Goal: Task Accomplishment & Management: Complete application form

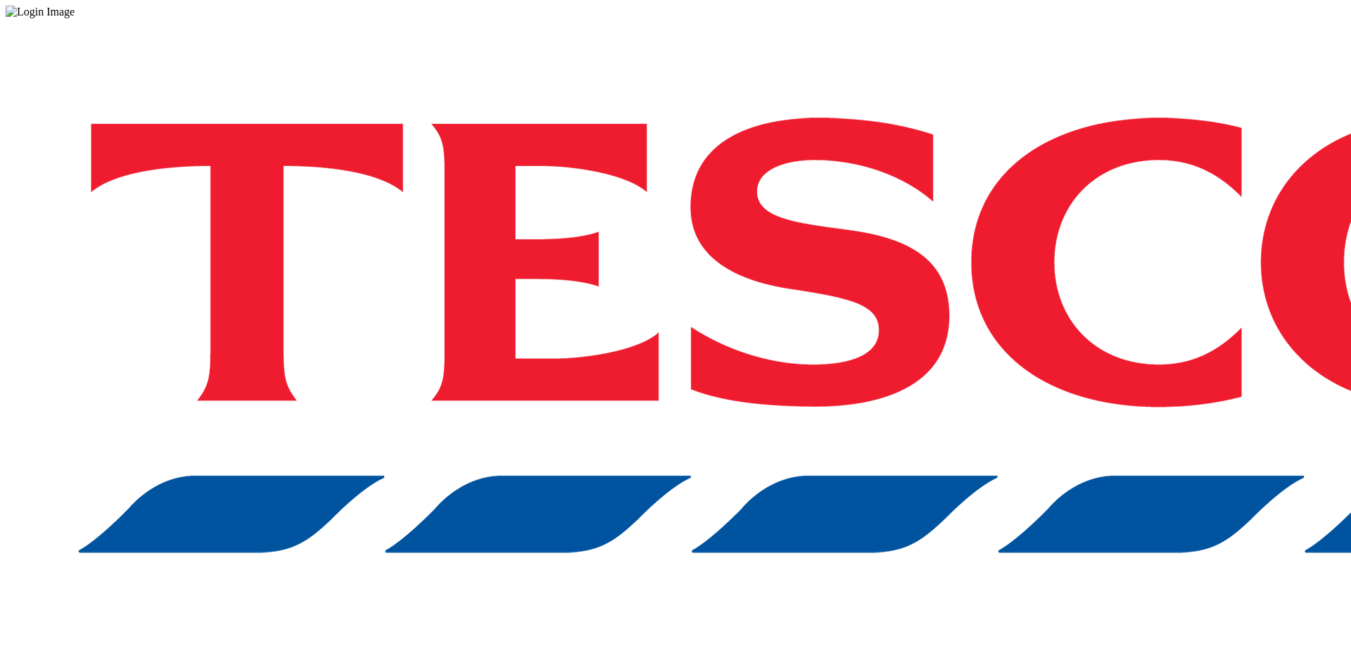
drag, startPoint x: 950, startPoint y: 391, endPoint x: 962, endPoint y: 207, distance: 184.7
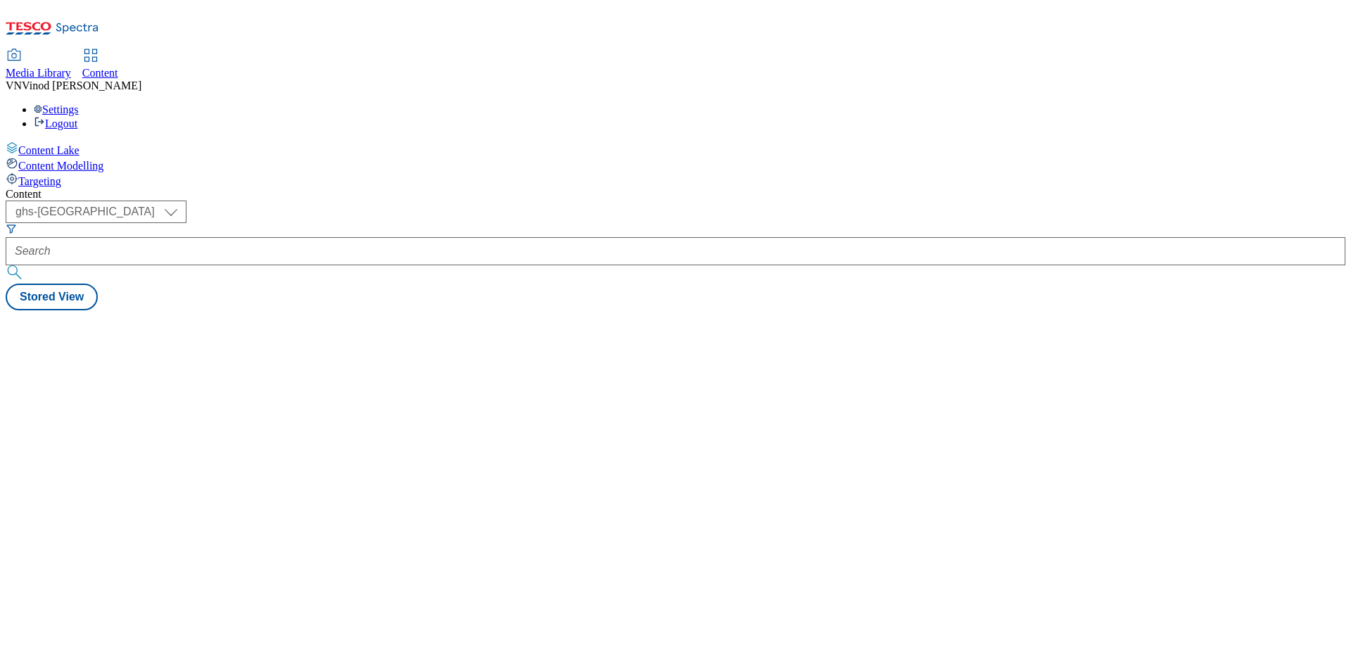
select select "ghs-uk"
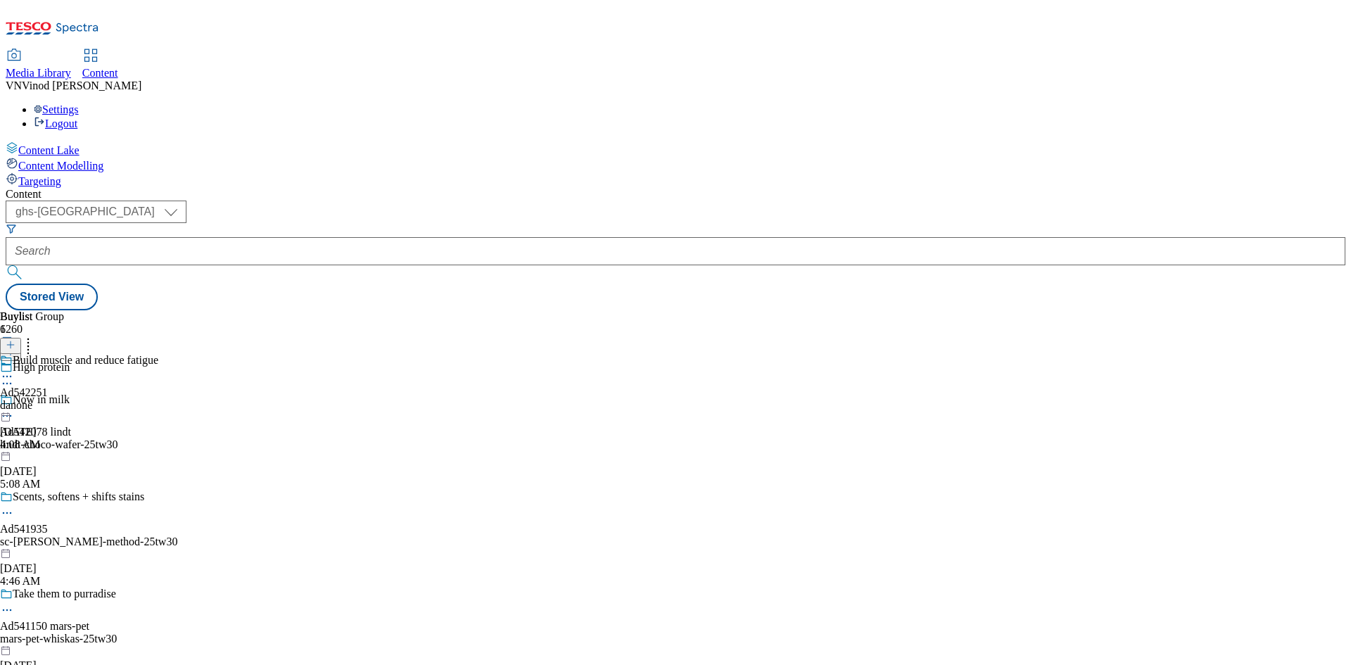
click at [15, 347] on icon at bounding box center [11, 352] width 10 height 10
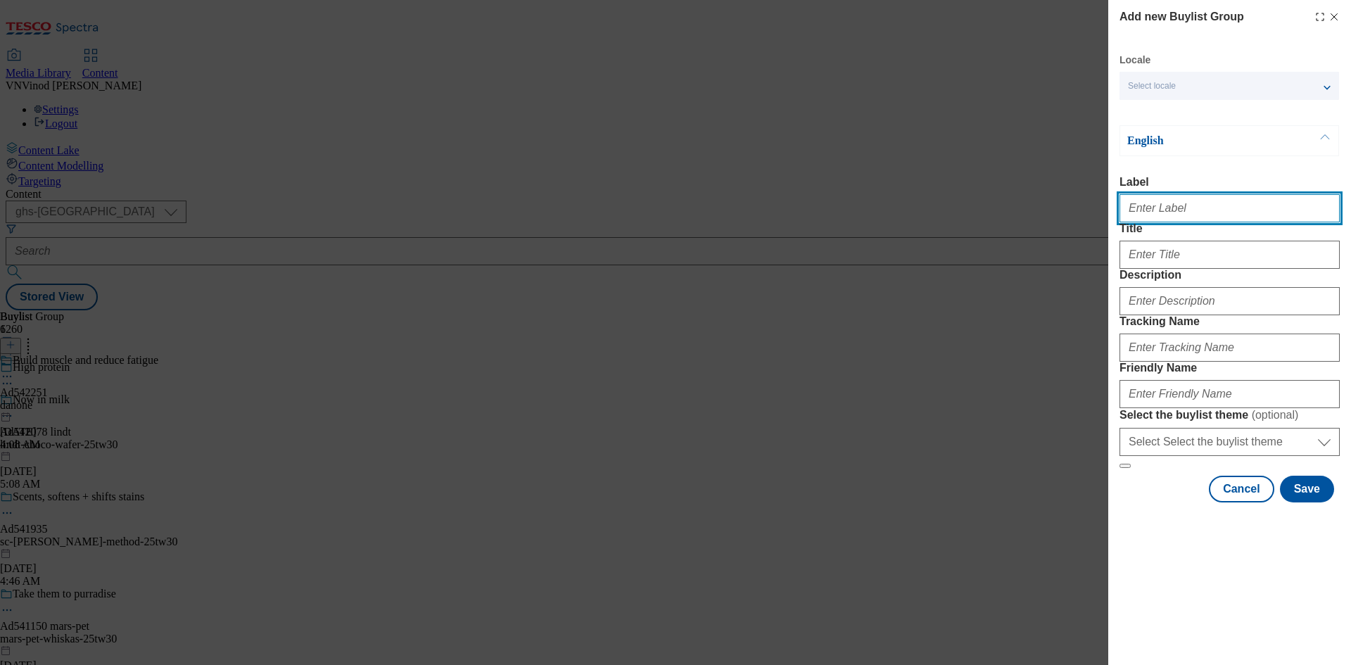
click at [1198, 208] on input "Label" at bounding box center [1229, 208] width 220 height 28
paste input "542248"
paste input "Pack'd"
click at [1185, 210] on input "Ad542248 Pack'd" at bounding box center [1229, 208] width 220 height 28
type input "Ad542248 packd"
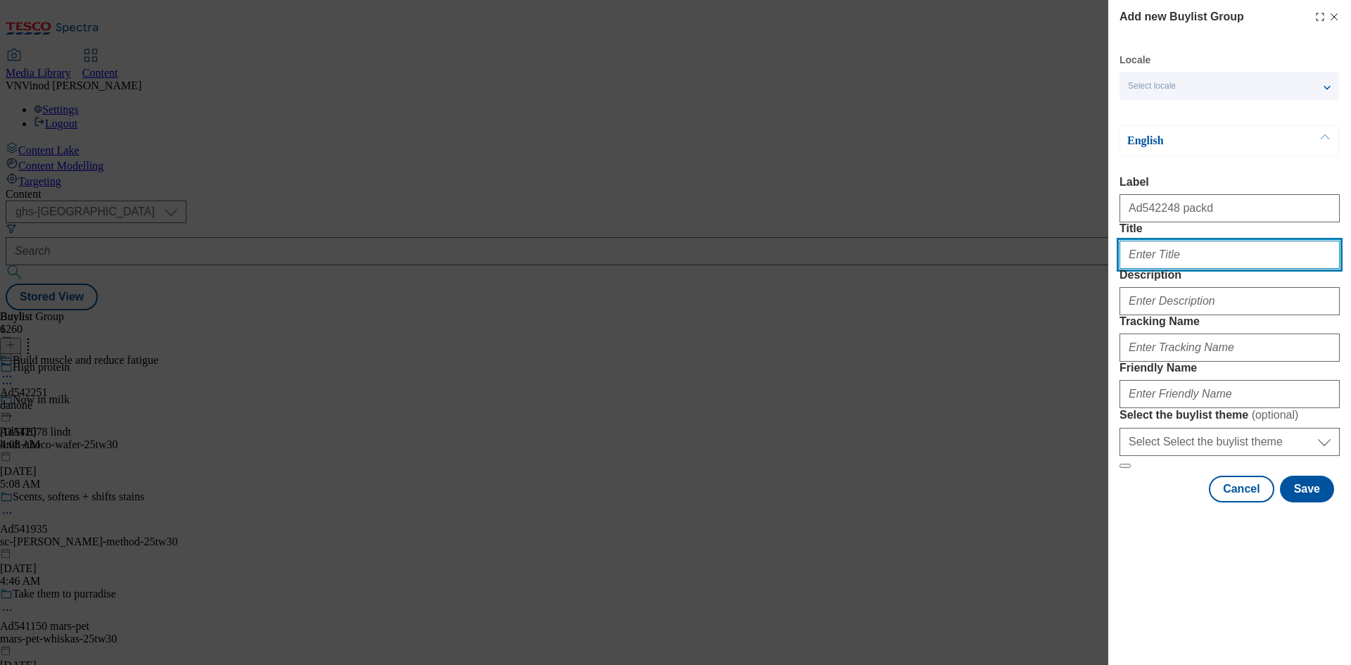
click at [1186, 269] on input "Title" at bounding box center [1229, 255] width 220 height 28
paste input "Eat well, feel great"
type input "Eat well, feel great"
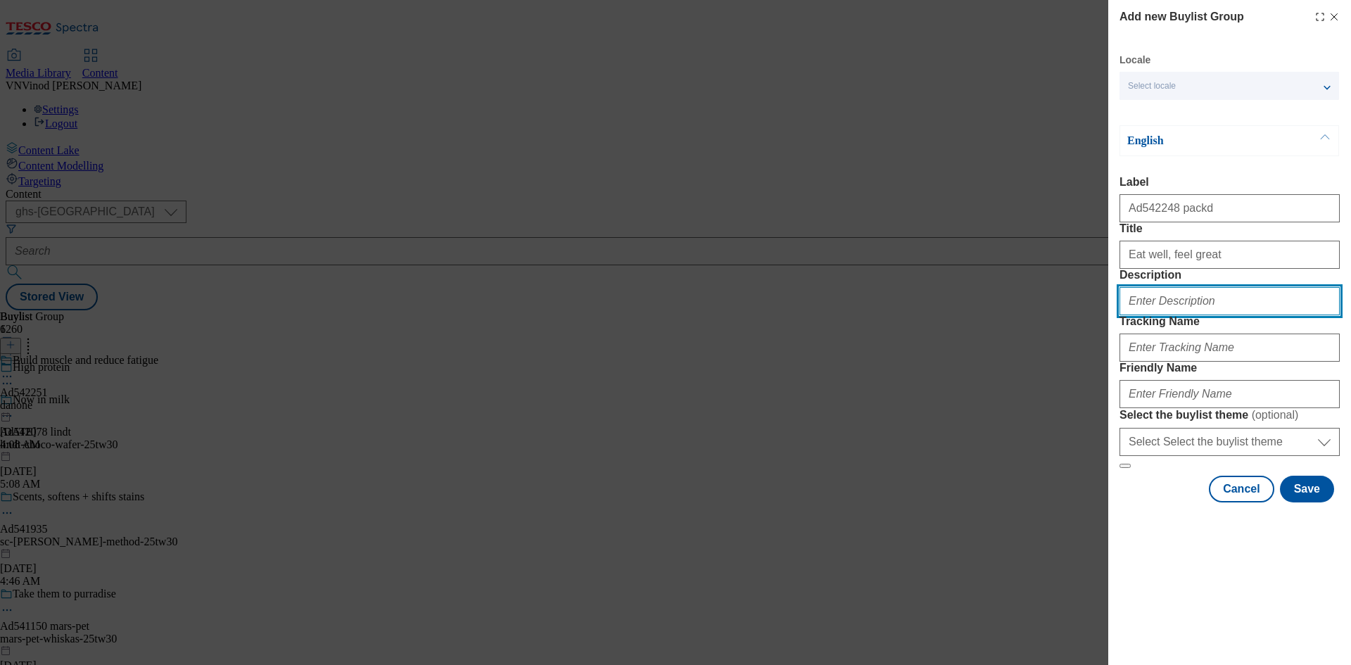
click at [1174, 315] on input "Description" at bounding box center [1229, 301] width 220 height 28
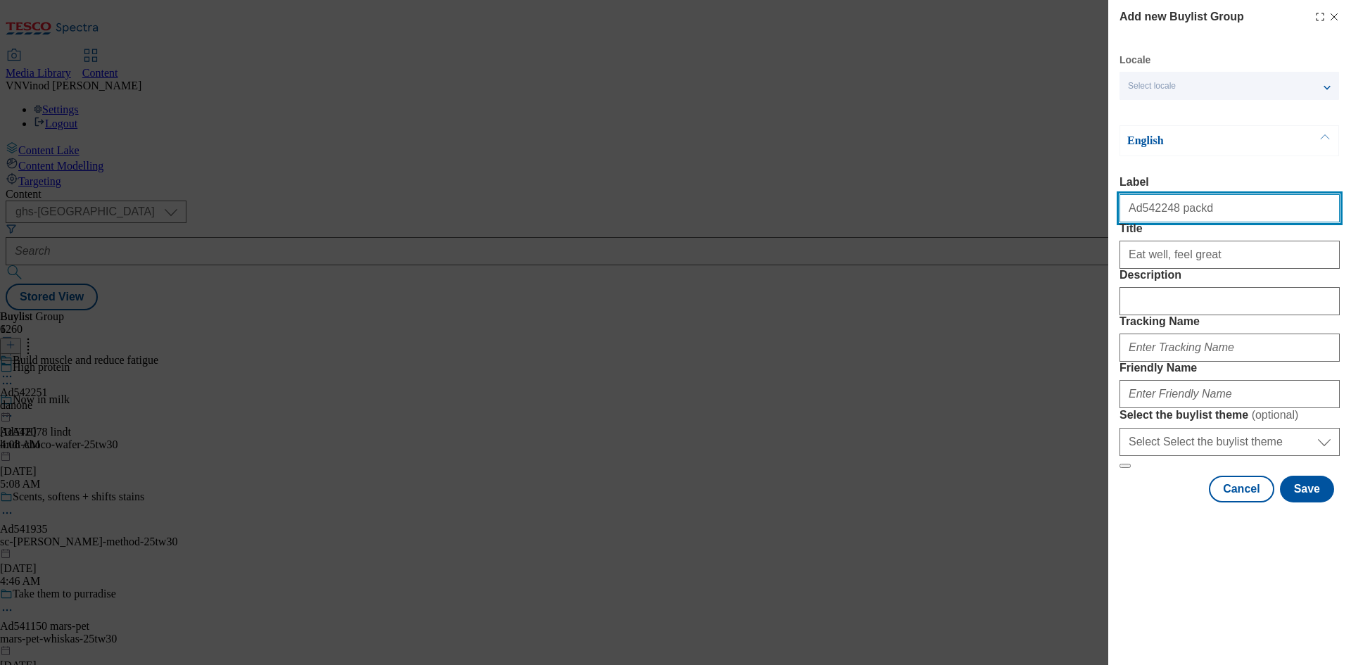
click at [1147, 217] on input "Ad542248 packd" at bounding box center [1229, 208] width 220 height 28
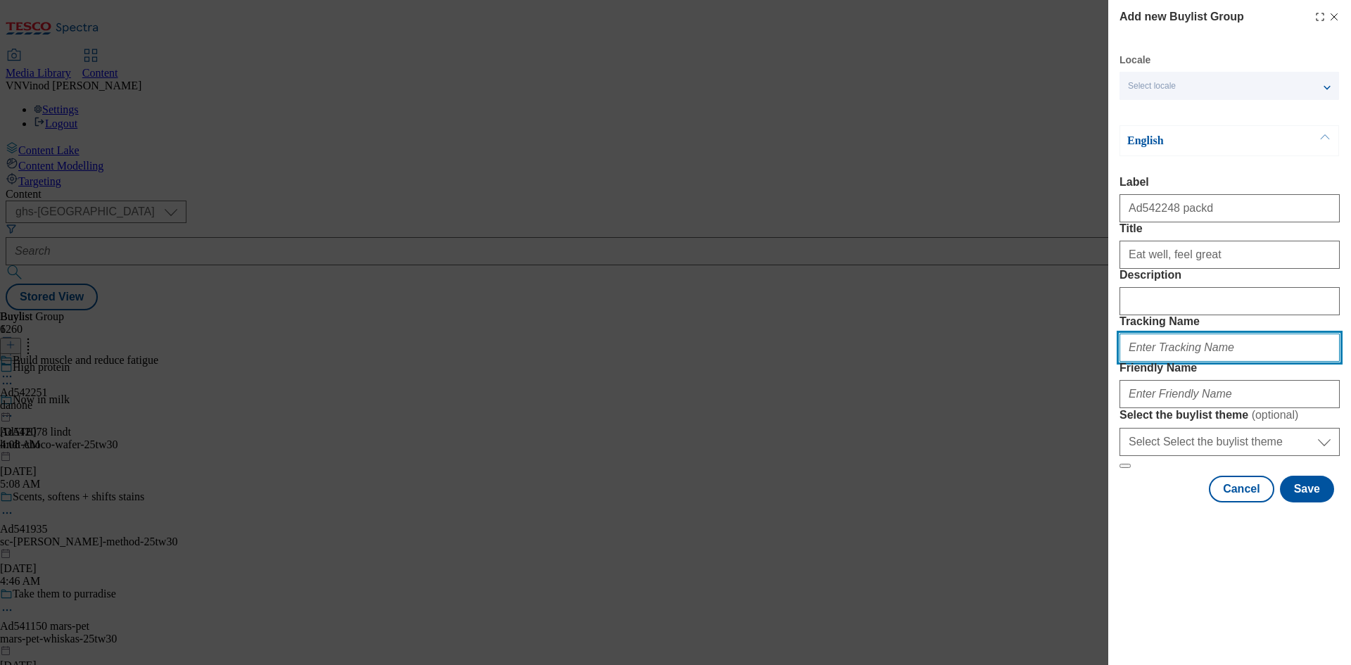
click at [1159, 362] on input "Tracking Name" at bounding box center [1229, 347] width 220 height 28
paste input "Ad542248"
click at [1154, 362] on input "DH_ADAd542248" at bounding box center [1229, 347] width 220 height 28
type input "DH_AD542248"
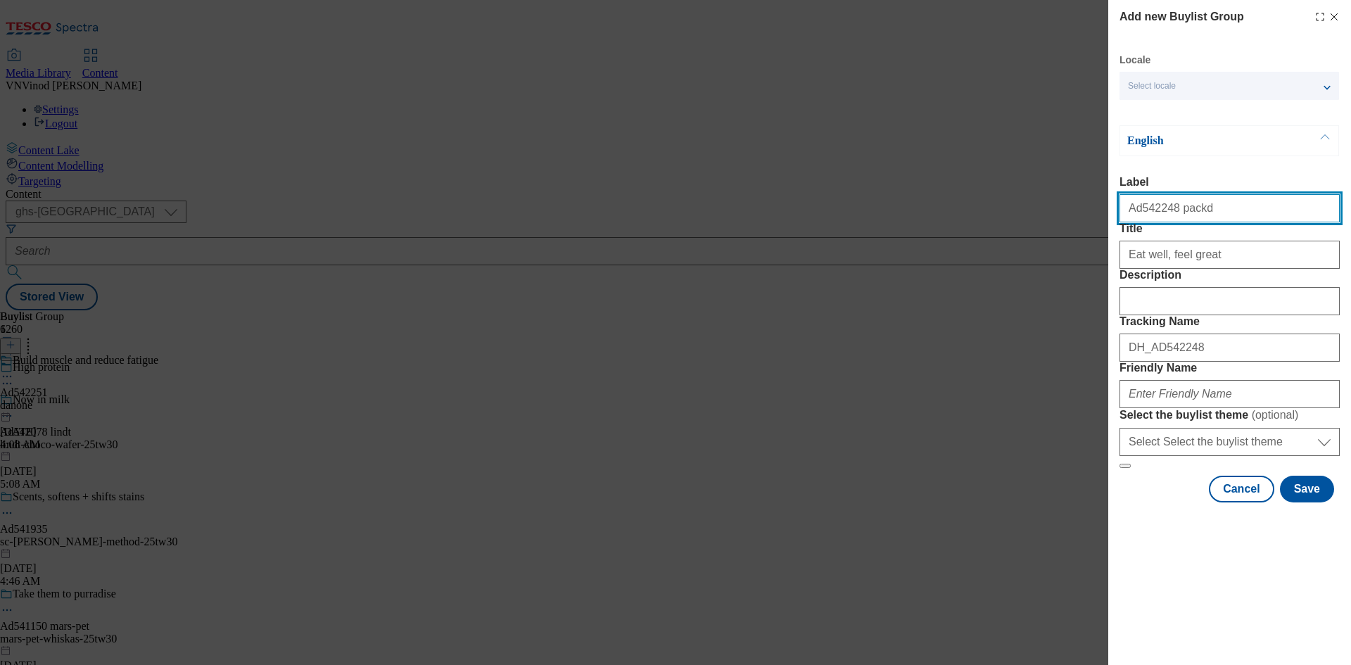
click at [1181, 212] on input "Ad542248 packd" at bounding box center [1229, 208] width 220 height 28
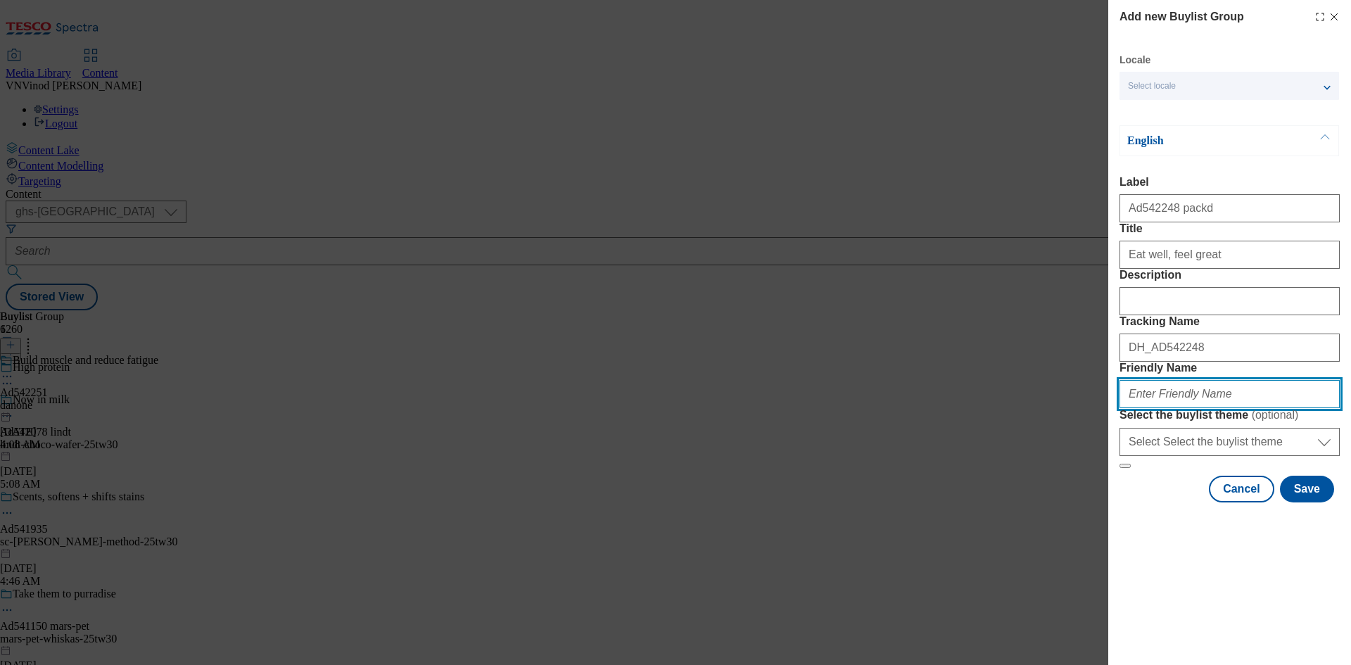
click at [1162, 408] on input "Friendly Name" at bounding box center [1229, 394] width 220 height 28
paste input "packd"
paste input "berries"
drag, startPoint x: 1246, startPoint y: 500, endPoint x: 776, endPoint y: 533, distance: 471.0
click at [776, 533] on div "Add new Buylist Group Locale Select locale English Welsh English Label Ad542248…" at bounding box center [675, 332] width 1351 height 665
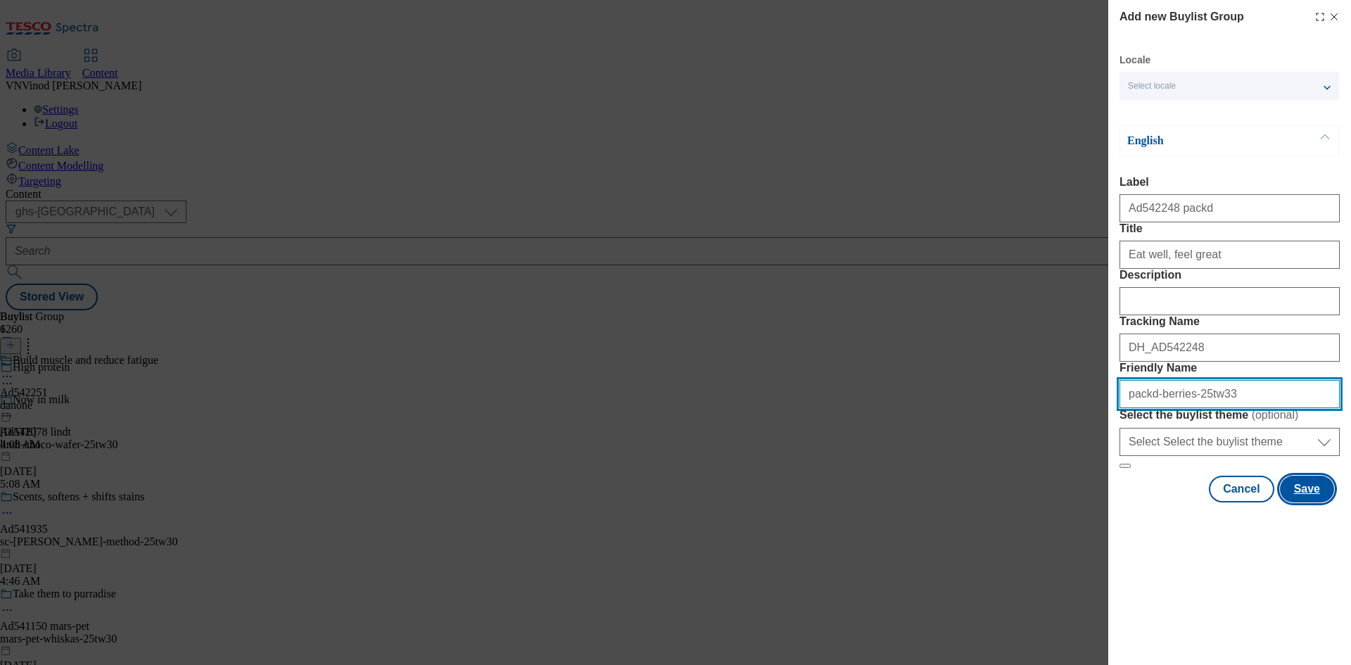
type input "packd-berries-25tw33"
click at [1311, 502] on button "Save" at bounding box center [1307, 489] width 54 height 27
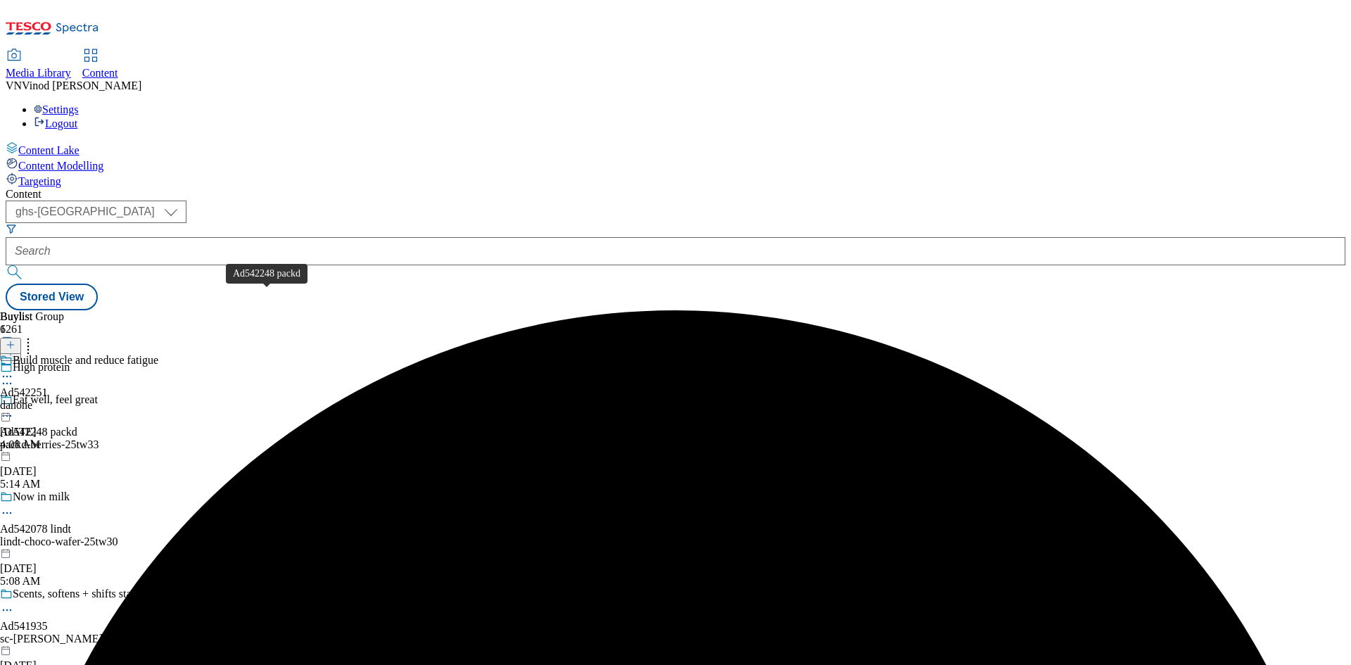
click at [77, 426] on div "Ad542248 packd" at bounding box center [38, 432] width 77 height 13
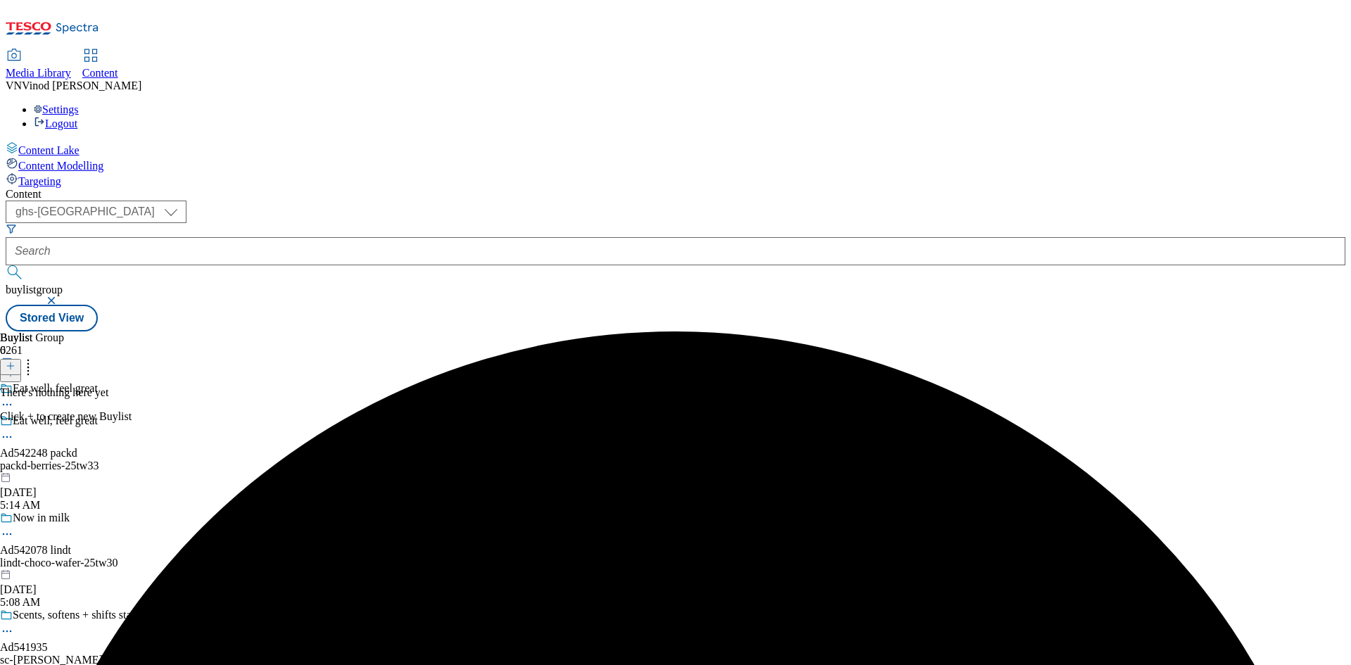
click at [15, 361] on icon at bounding box center [11, 366] width 10 height 10
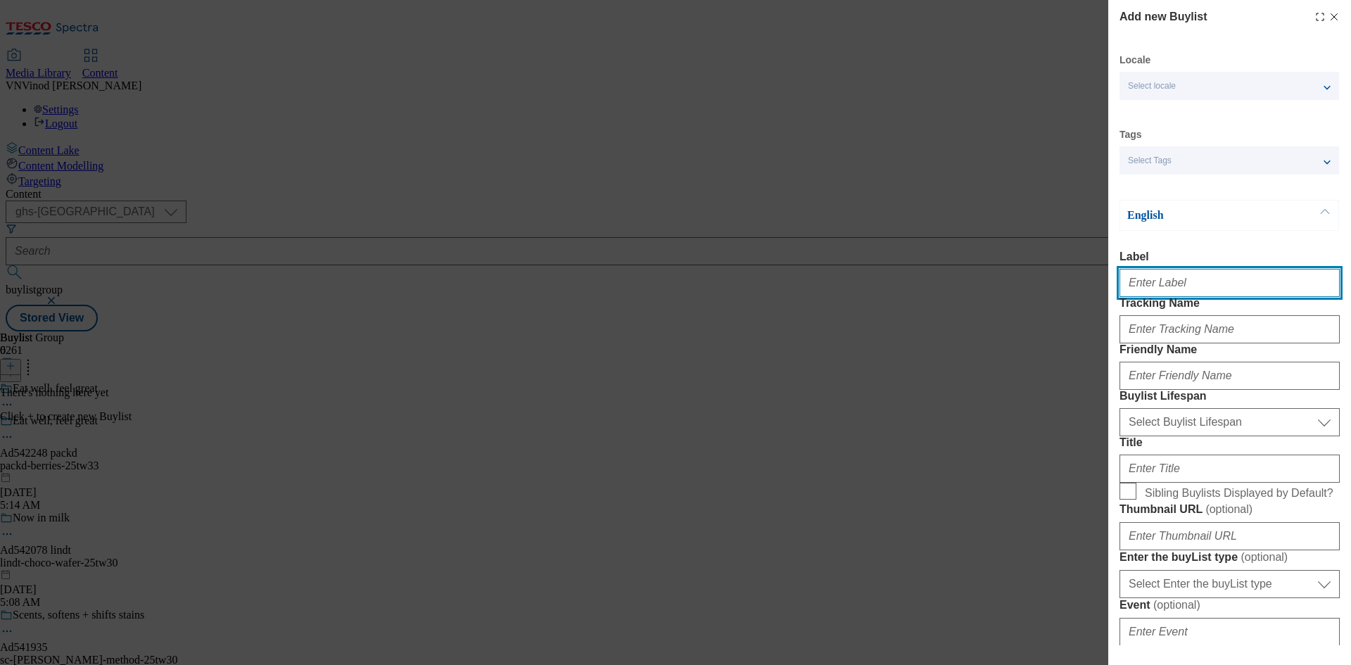
click at [1166, 283] on input "Label" at bounding box center [1229, 283] width 220 height 28
paste input "542248"
type input "Ad542248"
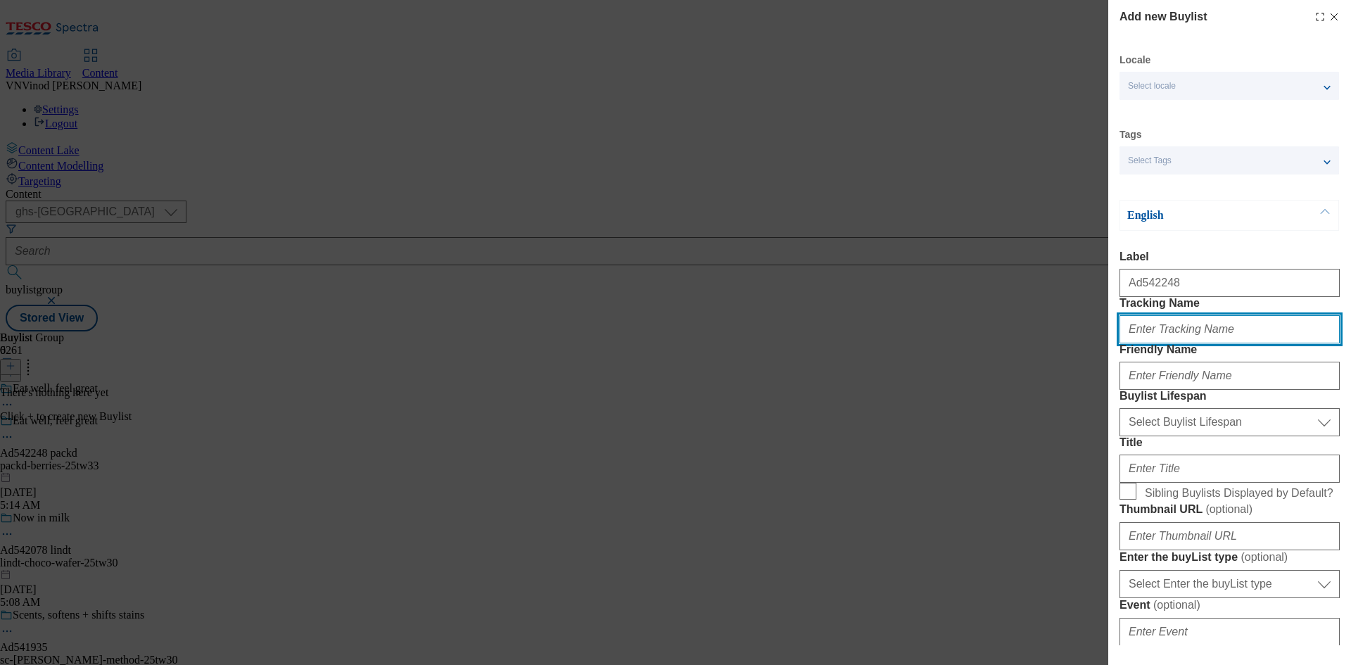
click at [1166, 343] on input "Tracking Name" at bounding box center [1229, 329] width 220 height 28
paste input "542248"
type input "DH_AD542248"
drag, startPoint x: 659, startPoint y: 269, endPoint x: 954, endPoint y: 323, distance: 299.5
click at [659, 269] on div "Add new Buylist Locale Select locale English Welsh Tags Select Tags fnf marketp…" at bounding box center [675, 332] width 1351 height 665
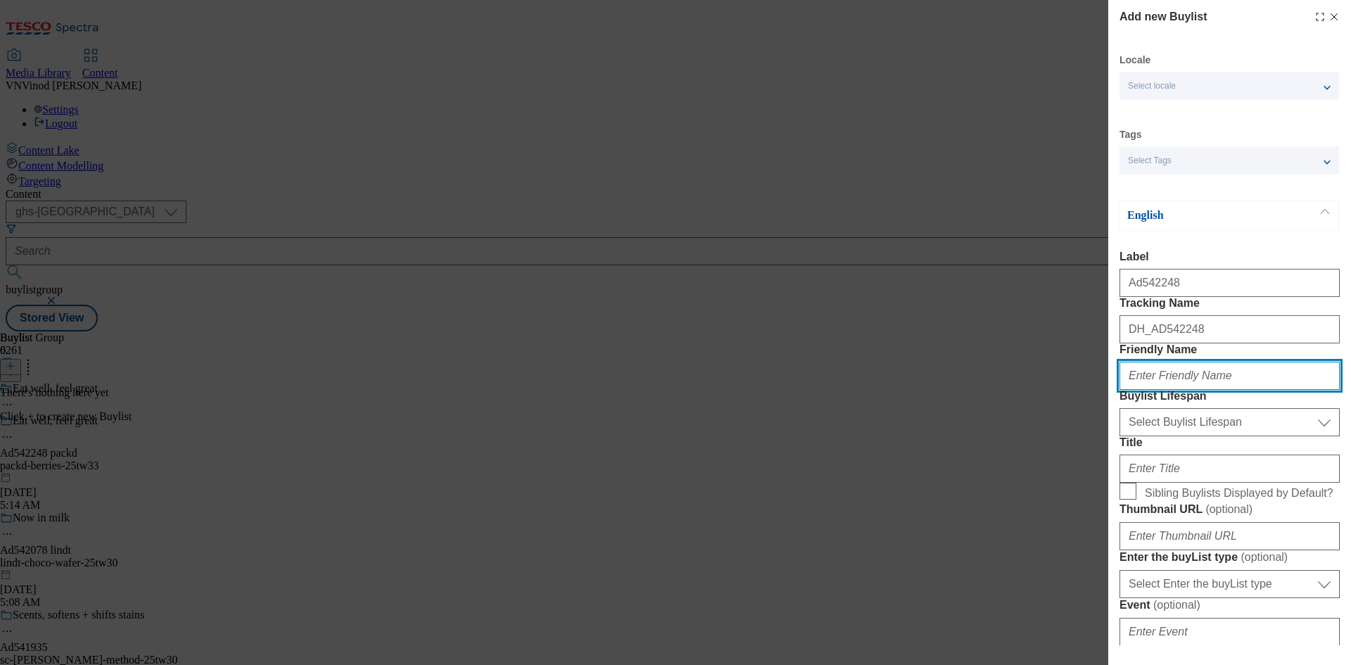
click at [1182, 390] on input "Friendly Name" at bounding box center [1229, 376] width 220 height 28
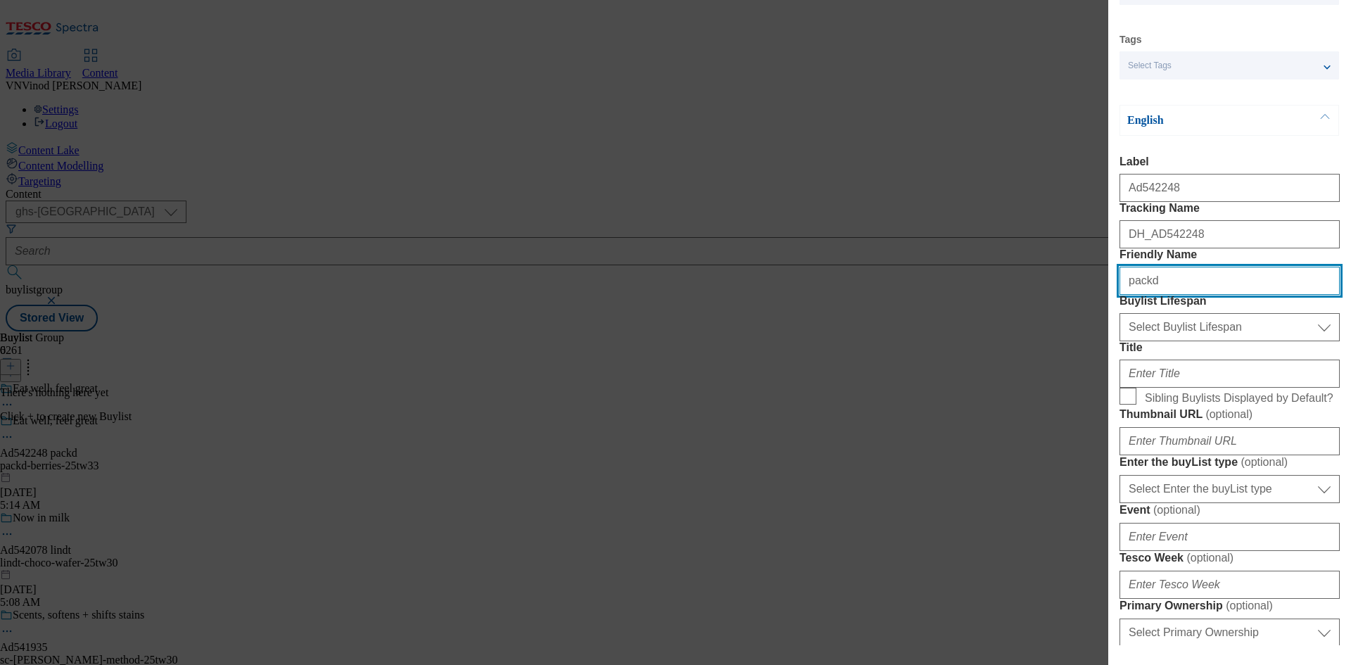
scroll to position [281, 0]
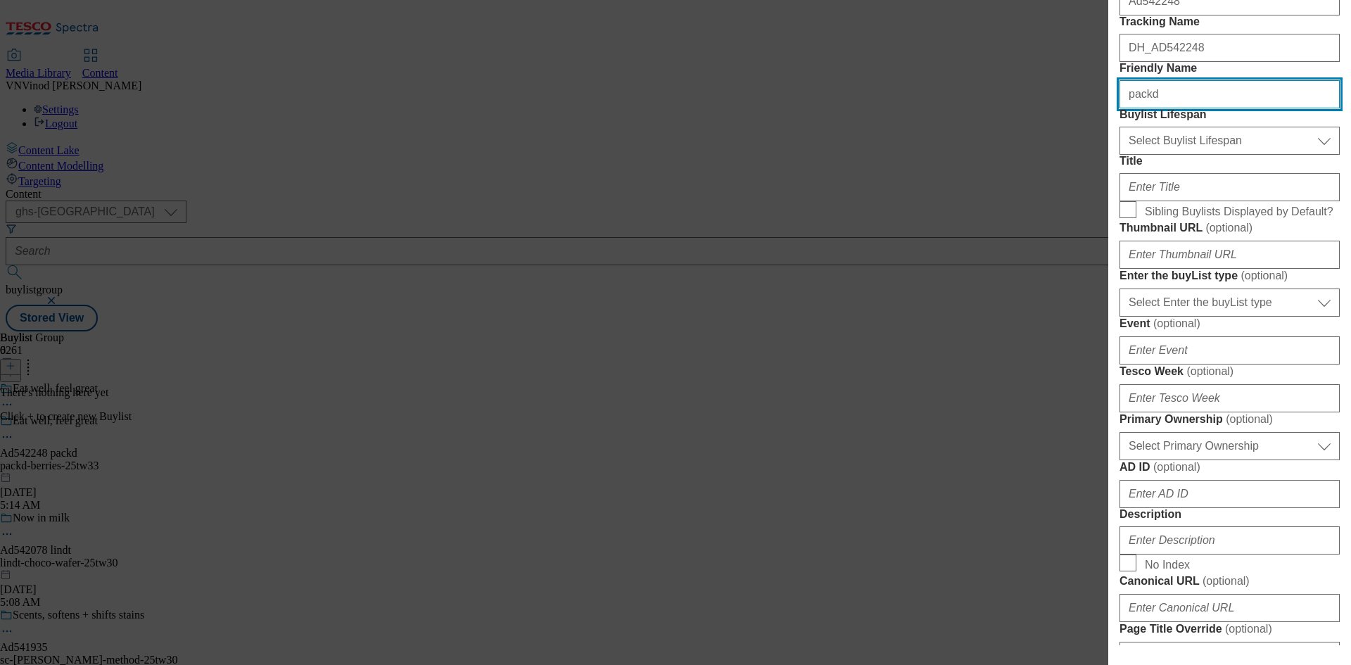
type input "packd"
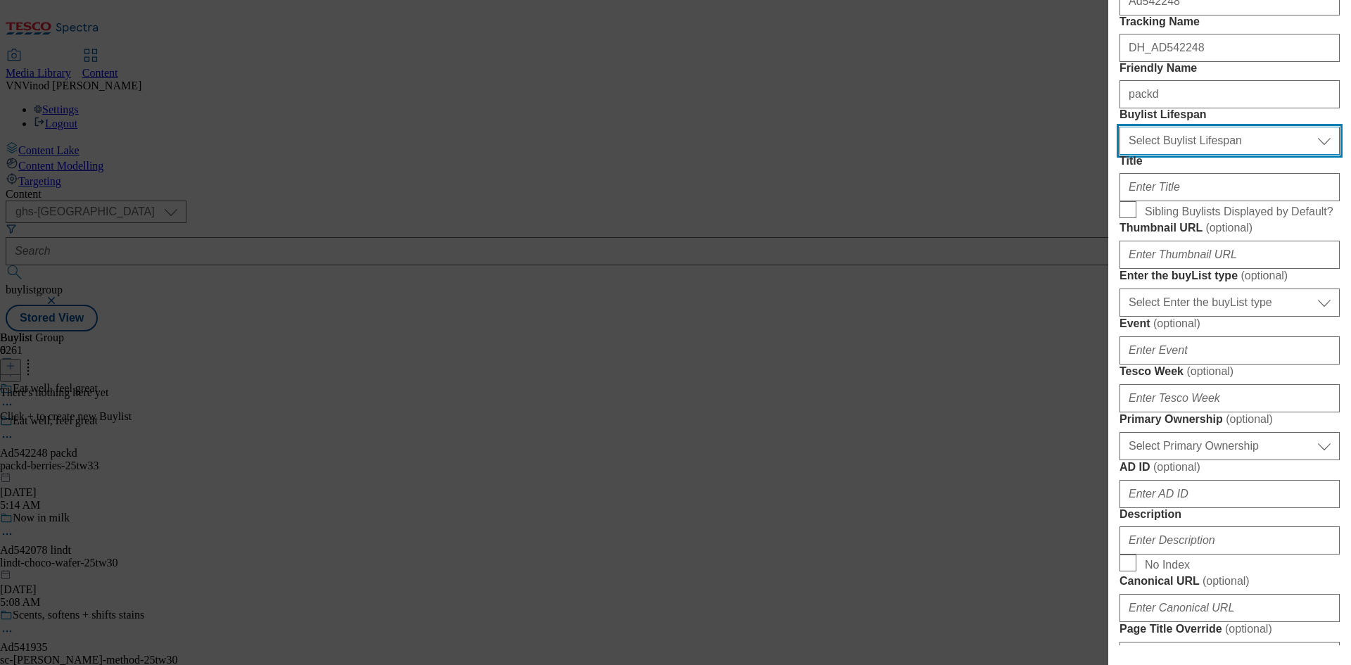
click at [1263, 155] on select "Select Buylist Lifespan evergreen seasonal tactical" at bounding box center [1229, 141] width 220 height 28
select select "tactical"
click at [1119, 155] on select "Select Buylist Lifespan evergreen seasonal tactical" at bounding box center [1229, 141] width 220 height 28
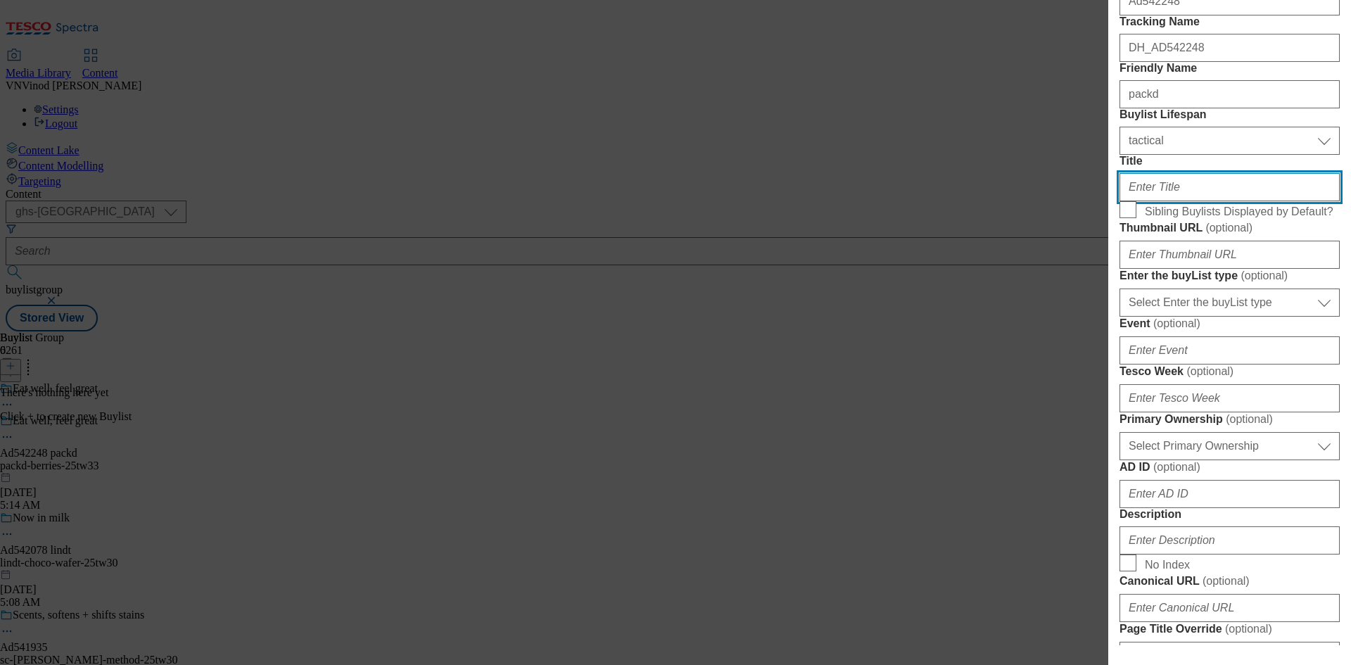
click at [1199, 201] on input "Title" at bounding box center [1229, 187] width 220 height 28
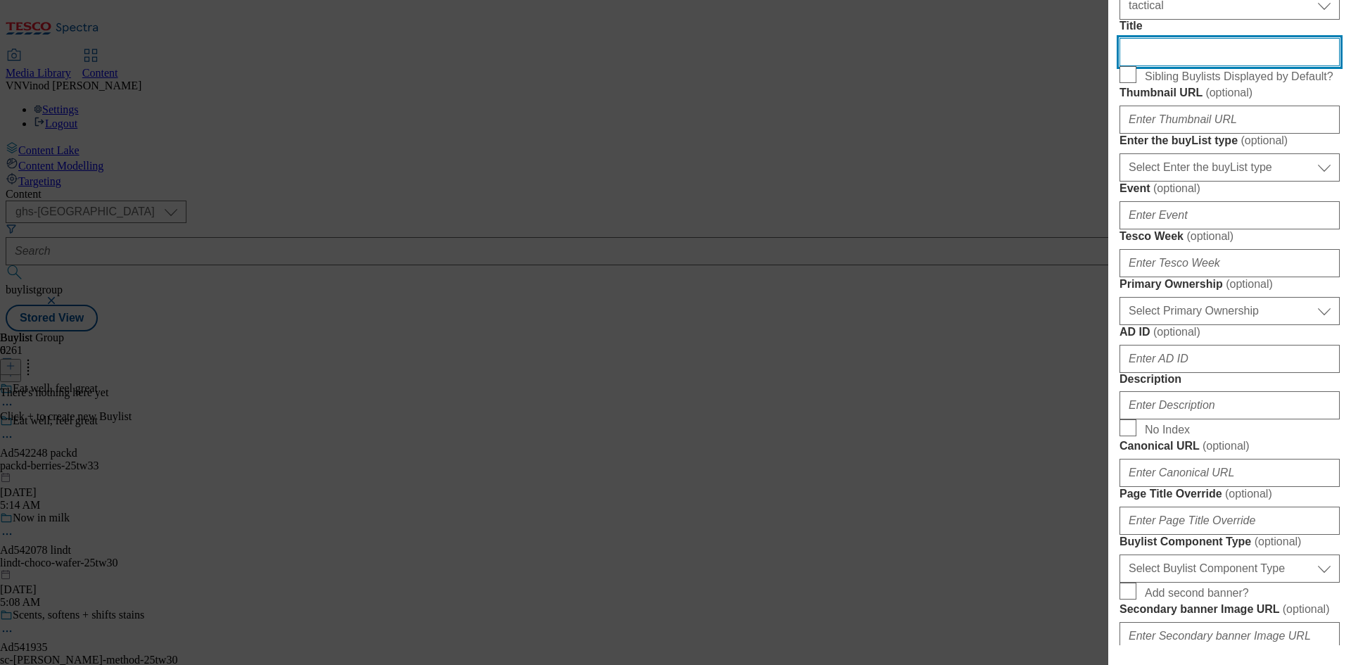
scroll to position [422, 0]
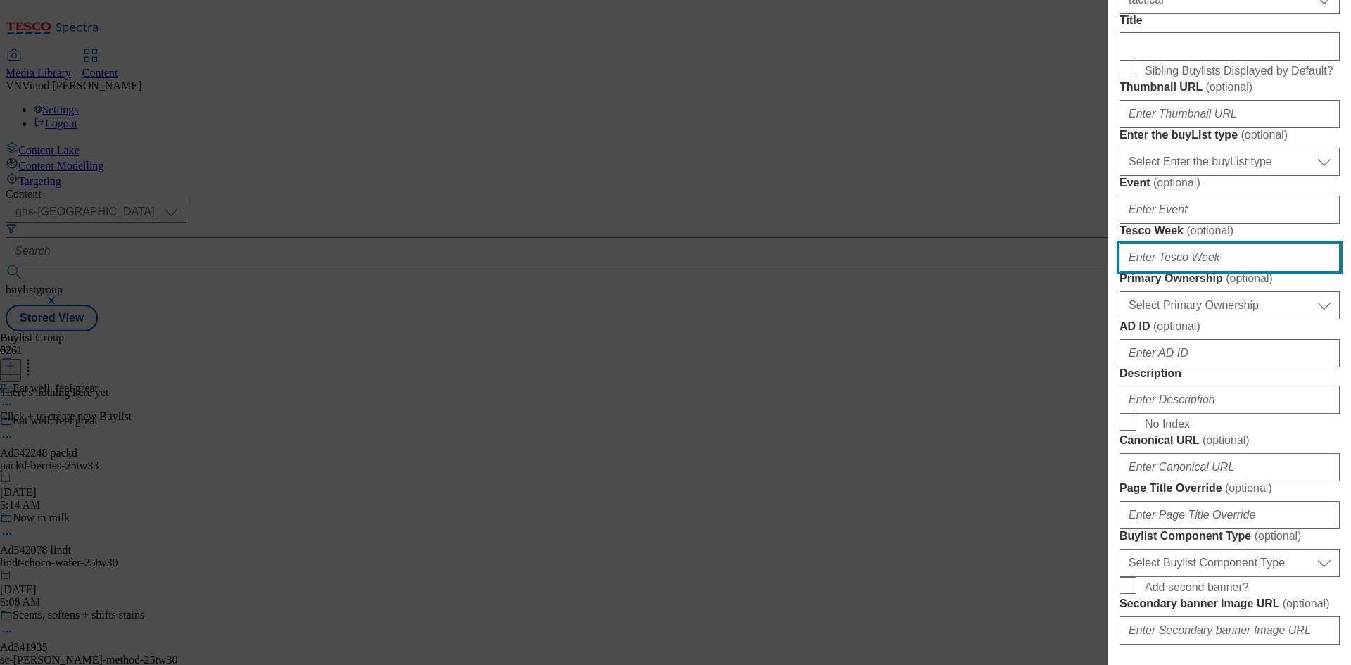
click at [1188, 272] on input "Tesco Week ( optional )" at bounding box center [1229, 257] width 220 height 28
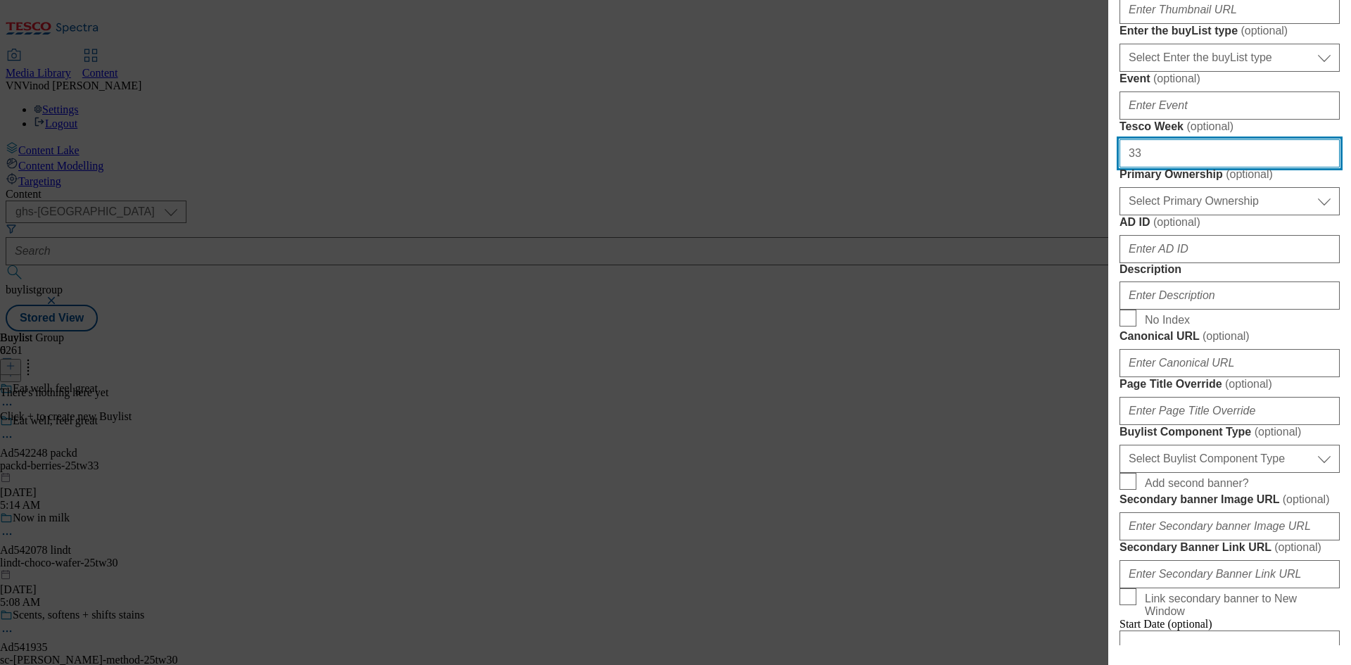
scroll to position [633, 0]
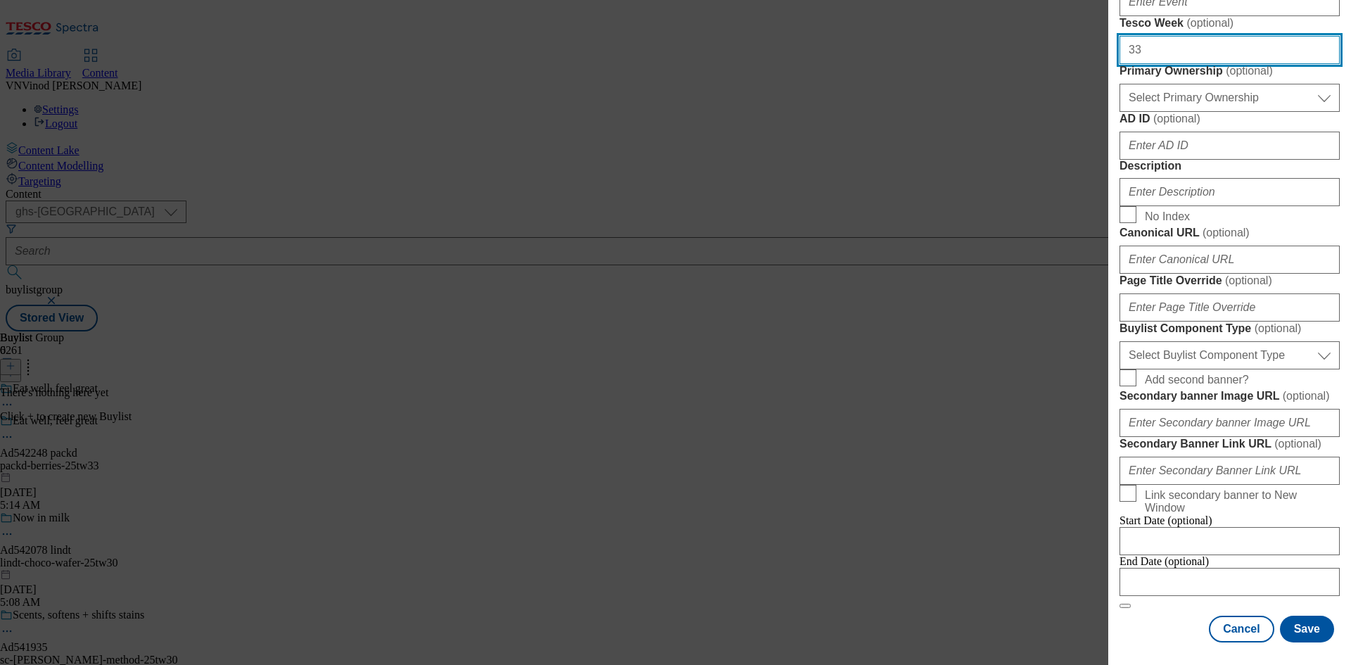
type input "33"
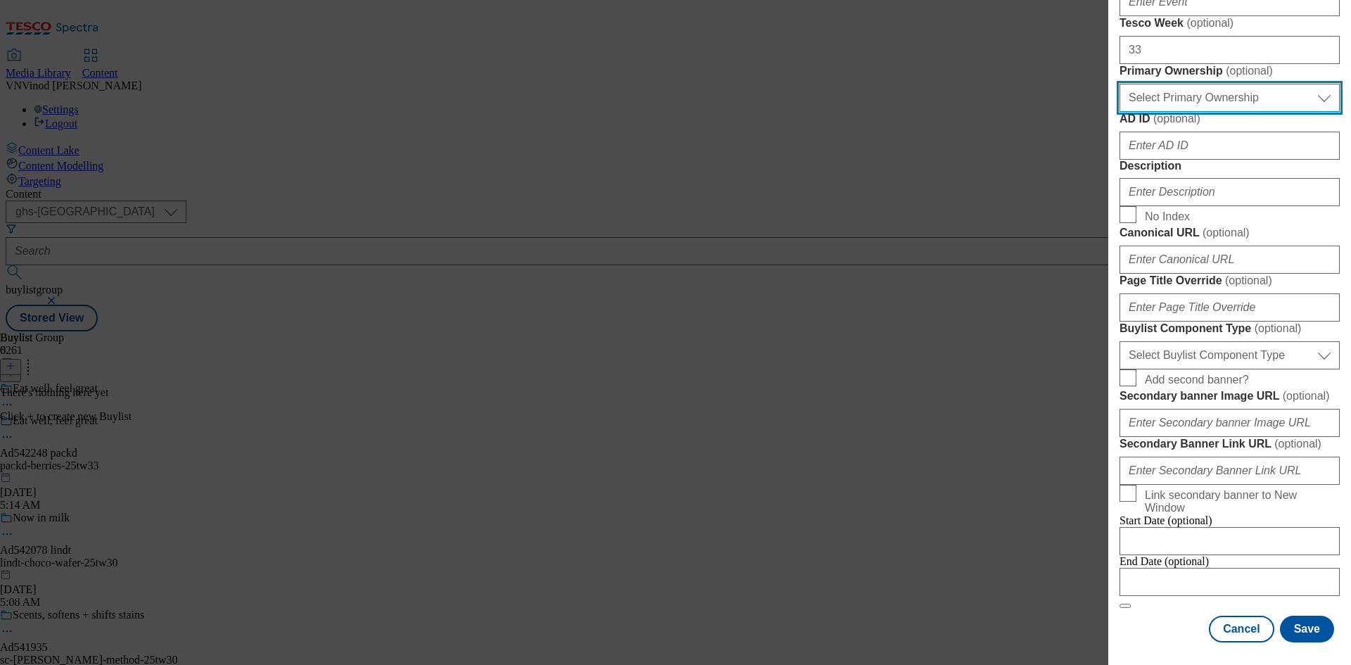
click at [1228, 112] on select "Select Primary Ownership tesco dunnhumby" at bounding box center [1229, 98] width 220 height 28
select select "dunnhumby"
click at [1119, 112] on select "Select Primary Ownership tesco dunnhumby" at bounding box center [1229, 98] width 220 height 28
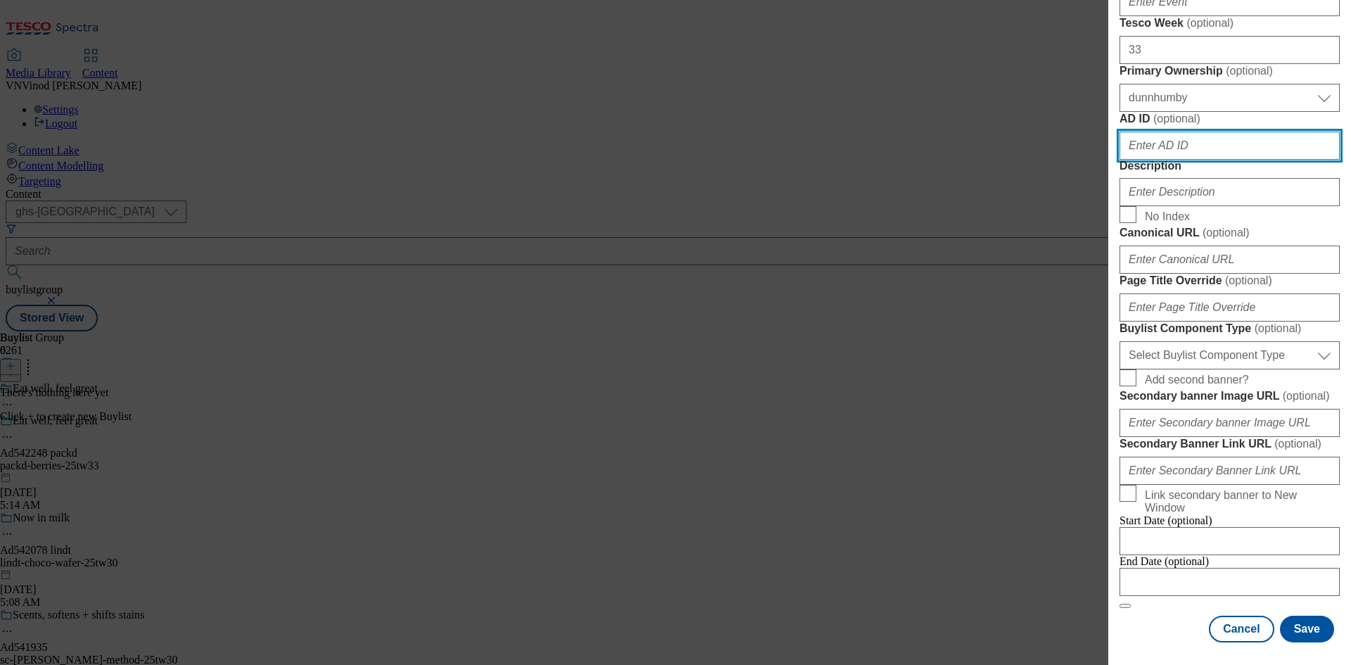
click at [1183, 160] on input "AD ID ( optional )" at bounding box center [1229, 146] width 220 height 28
paste input "542248"
type input "542248"
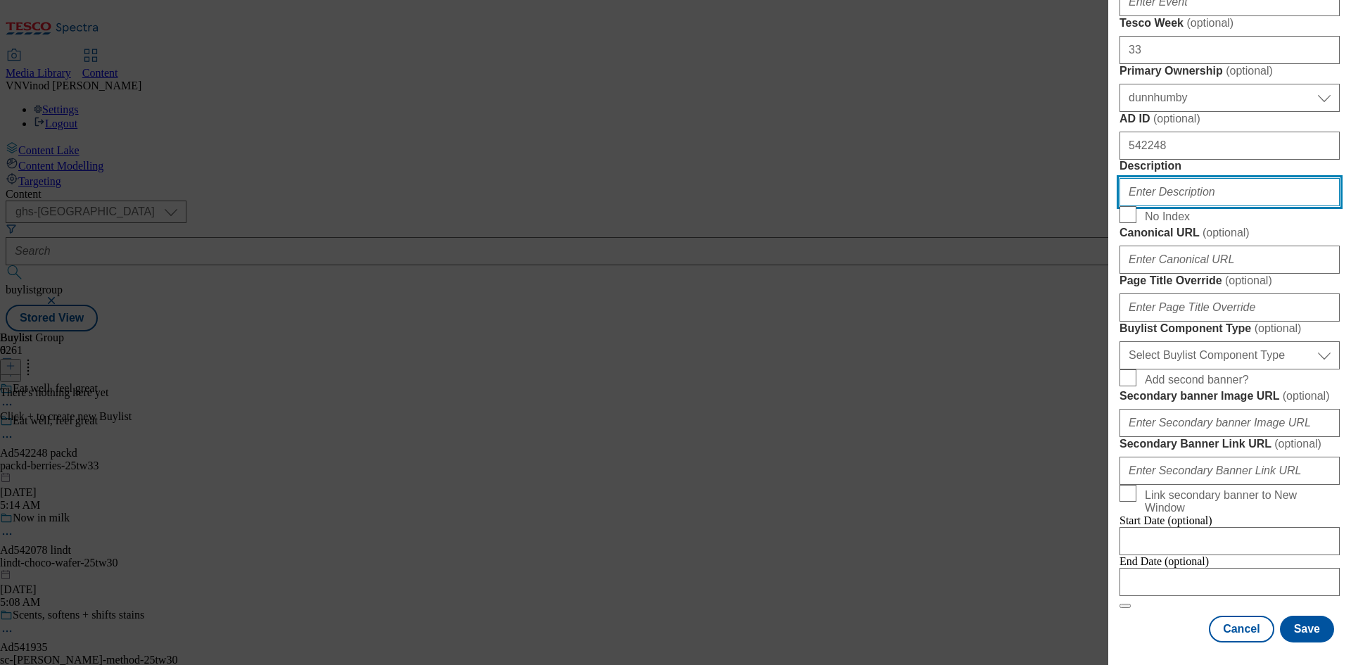
click at [1178, 206] on input "Description" at bounding box center [1229, 192] width 220 height 28
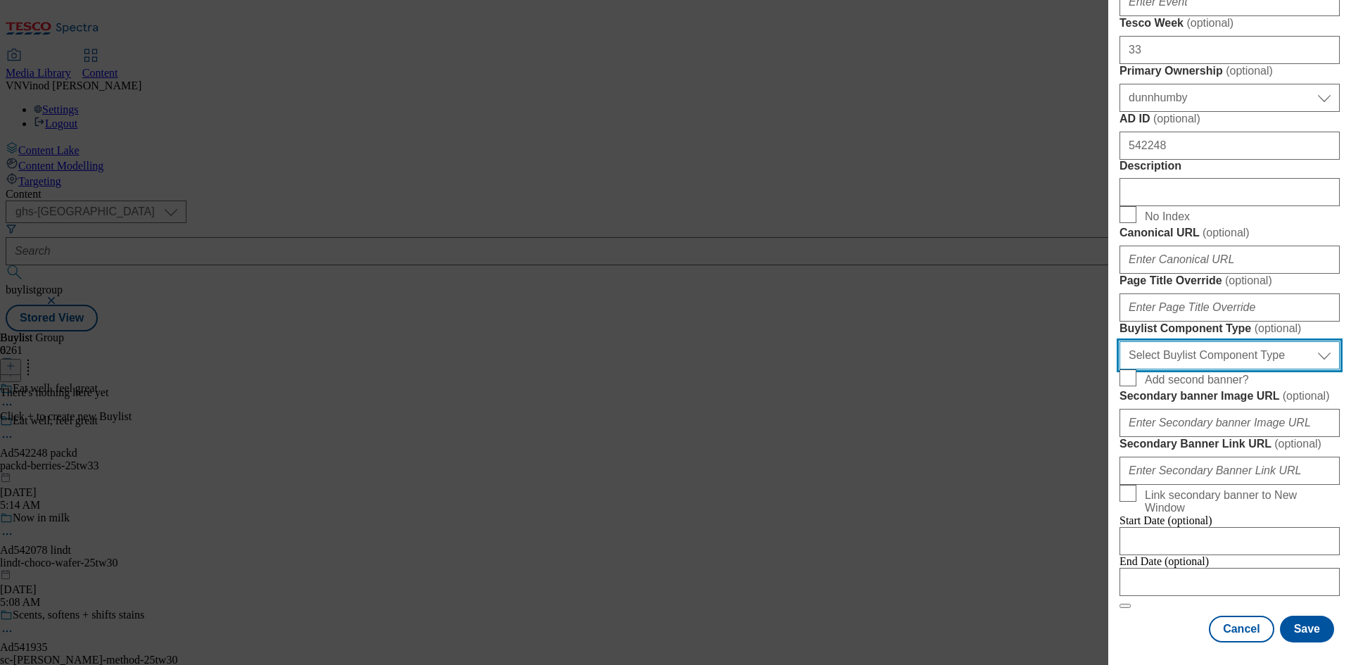
click at [1217, 369] on select "Select Buylist Component Type Banner Competition Header Meal" at bounding box center [1229, 355] width 220 height 28
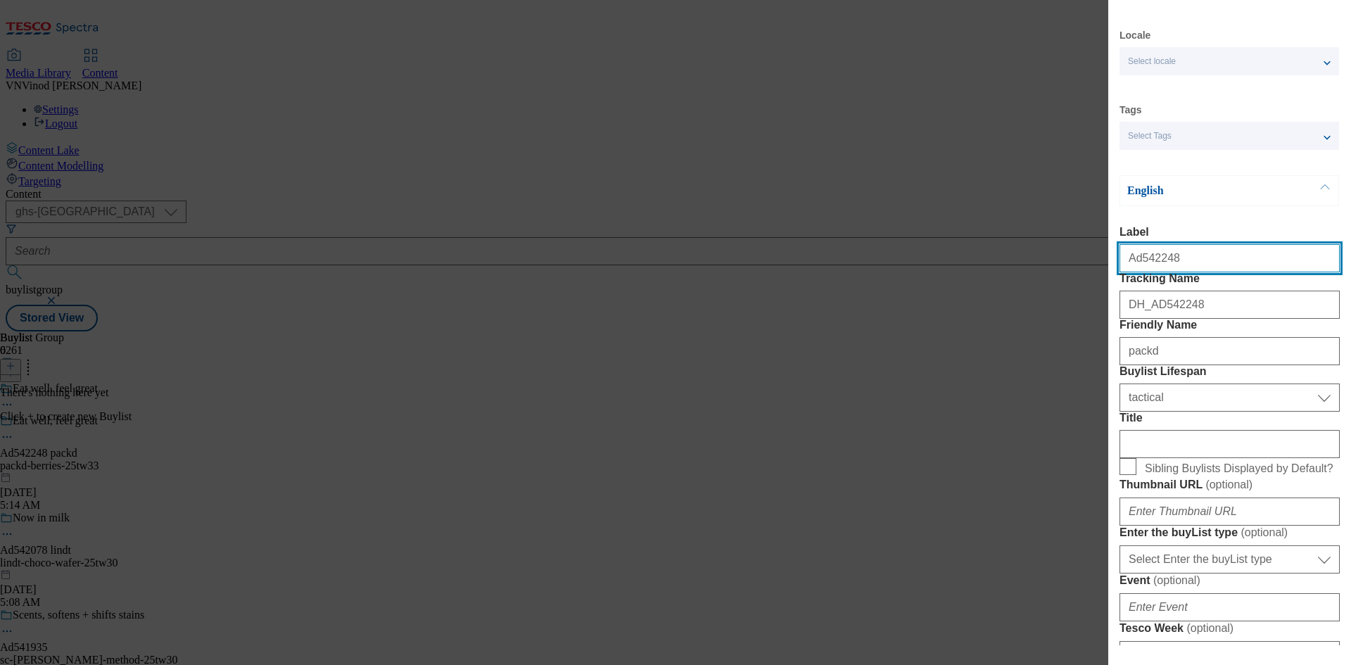
select select "Banner"
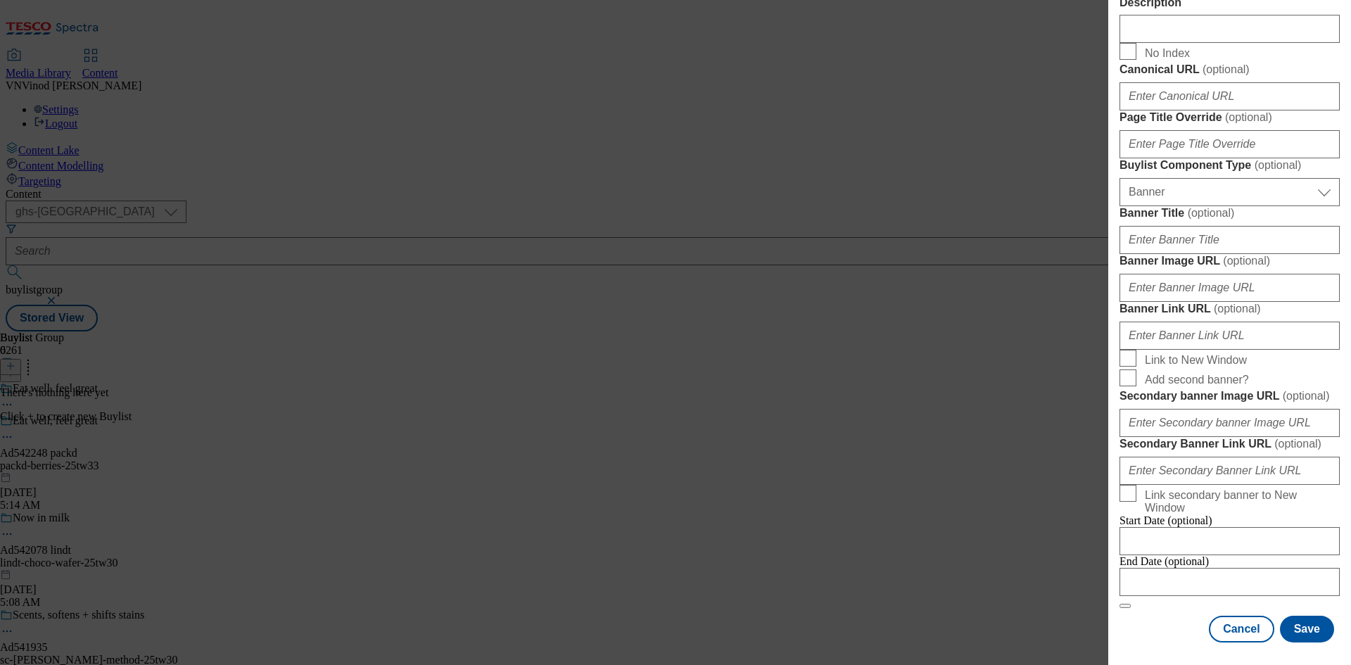
scroll to position [1394, 0]
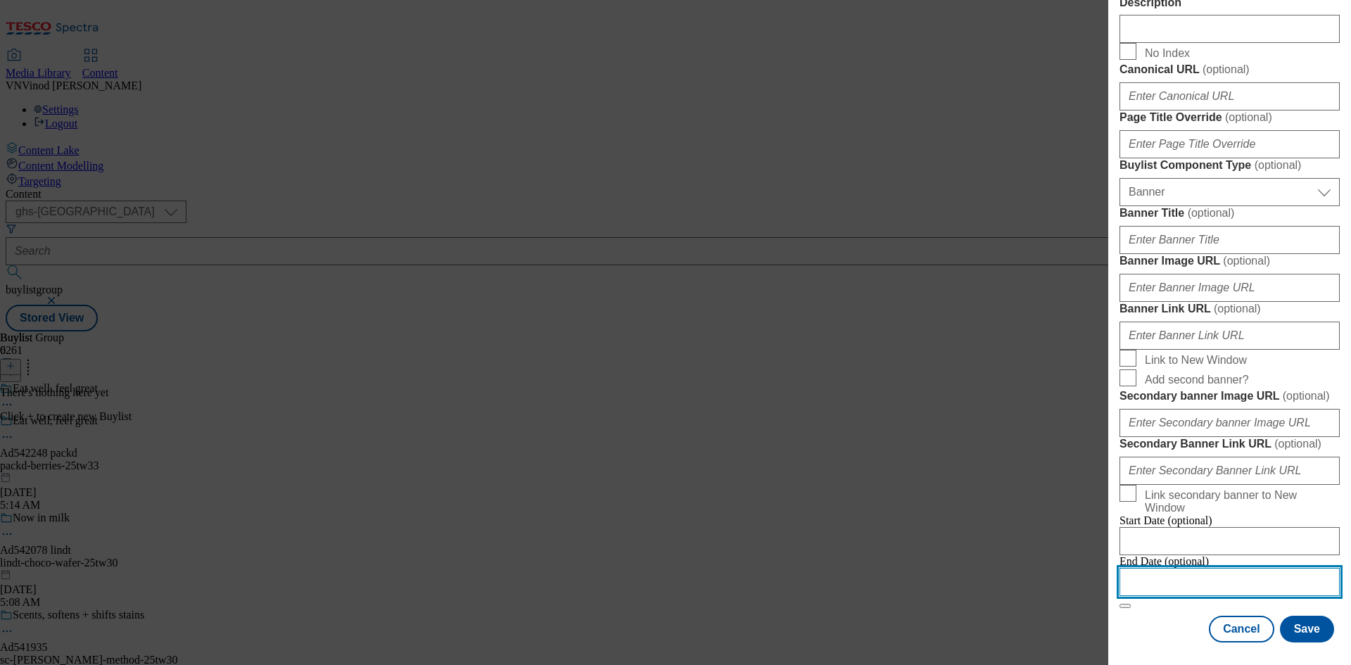
click at [1227, 570] on input "Modal" at bounding box center [1229, 582] width 220 height 28
select select "2025"
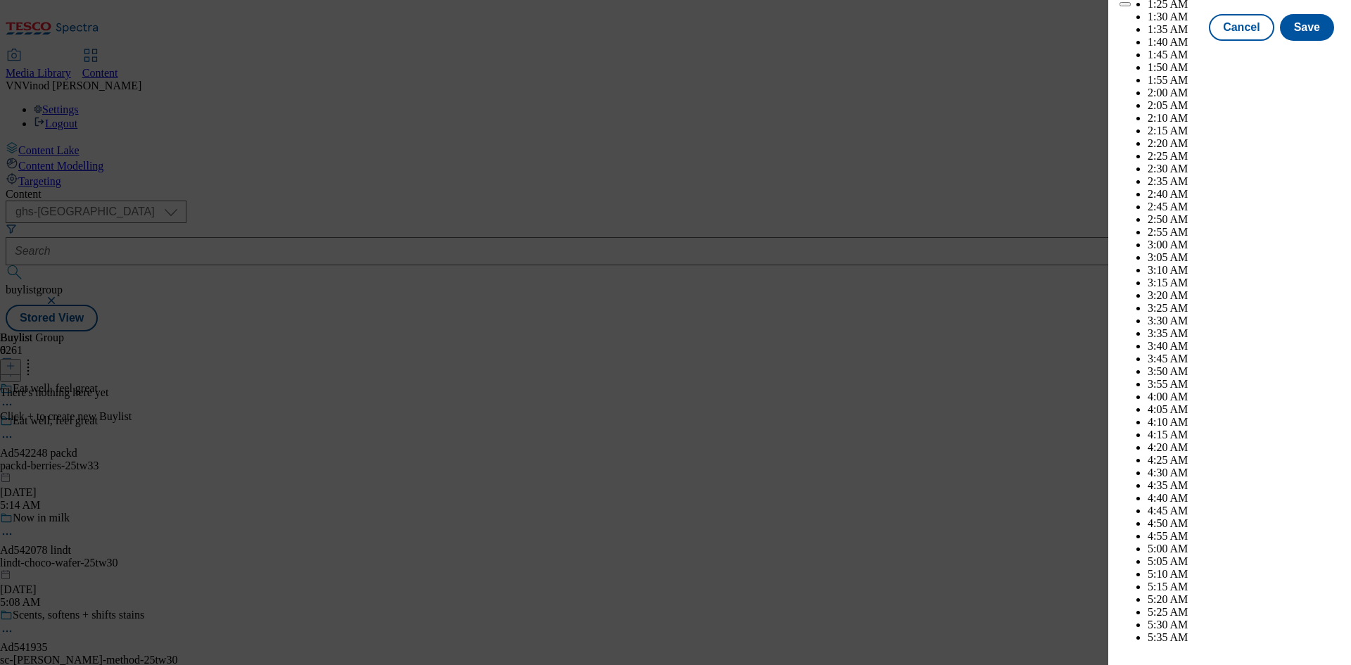
scroll to position [1621, 0]
select select "December"
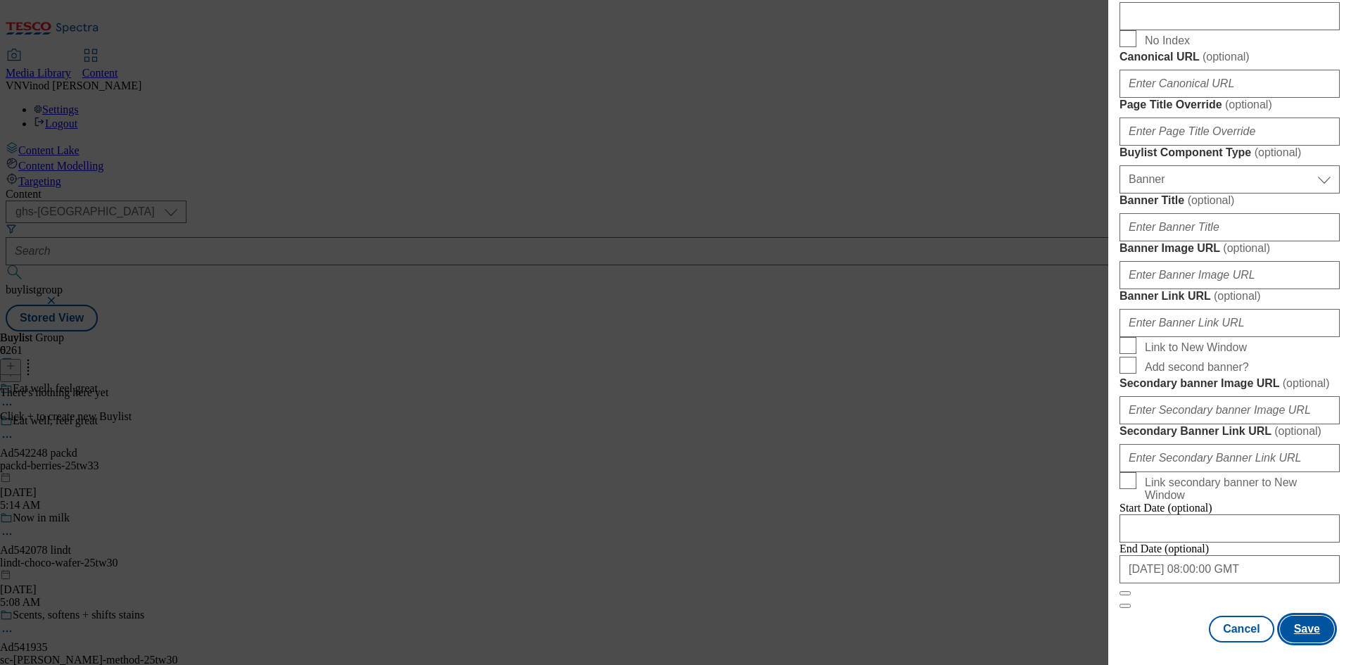
click at [1291, 625] on button "Save" at bounding box center [1307, 628] width 54 height 27
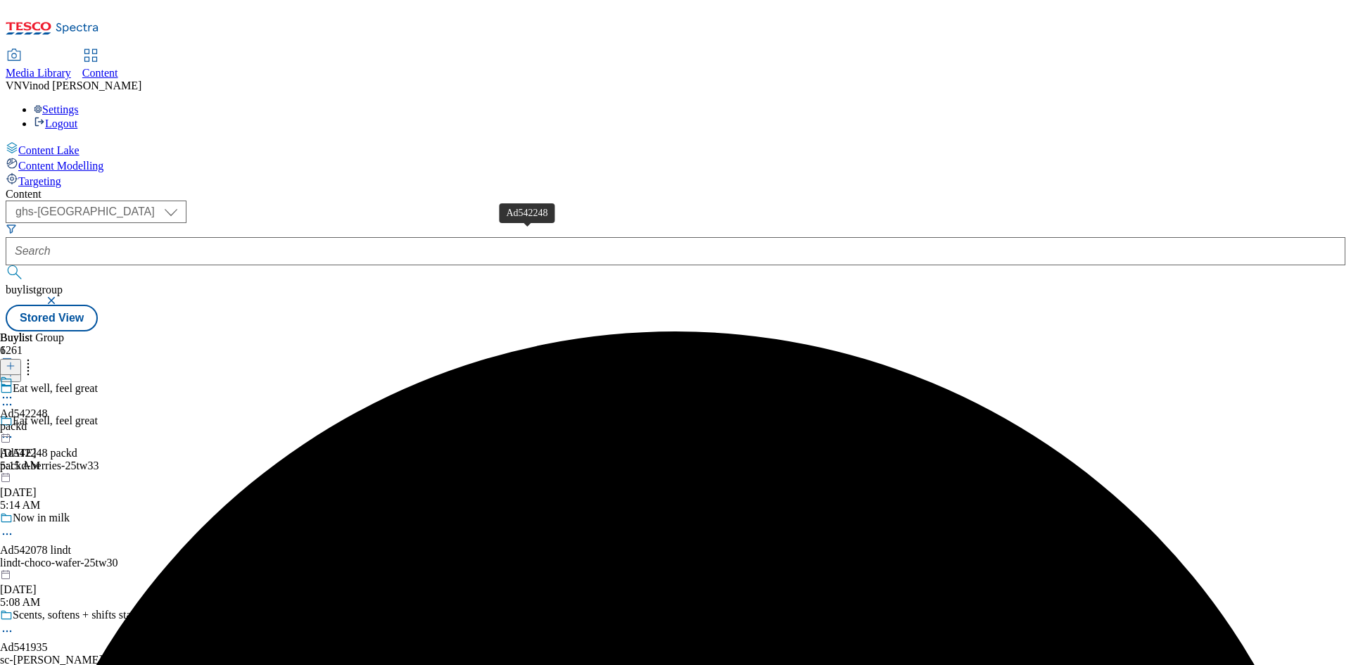
click at [48, 407] on div "Ad542248" at bounding box center [24, 413] width 48 height 13
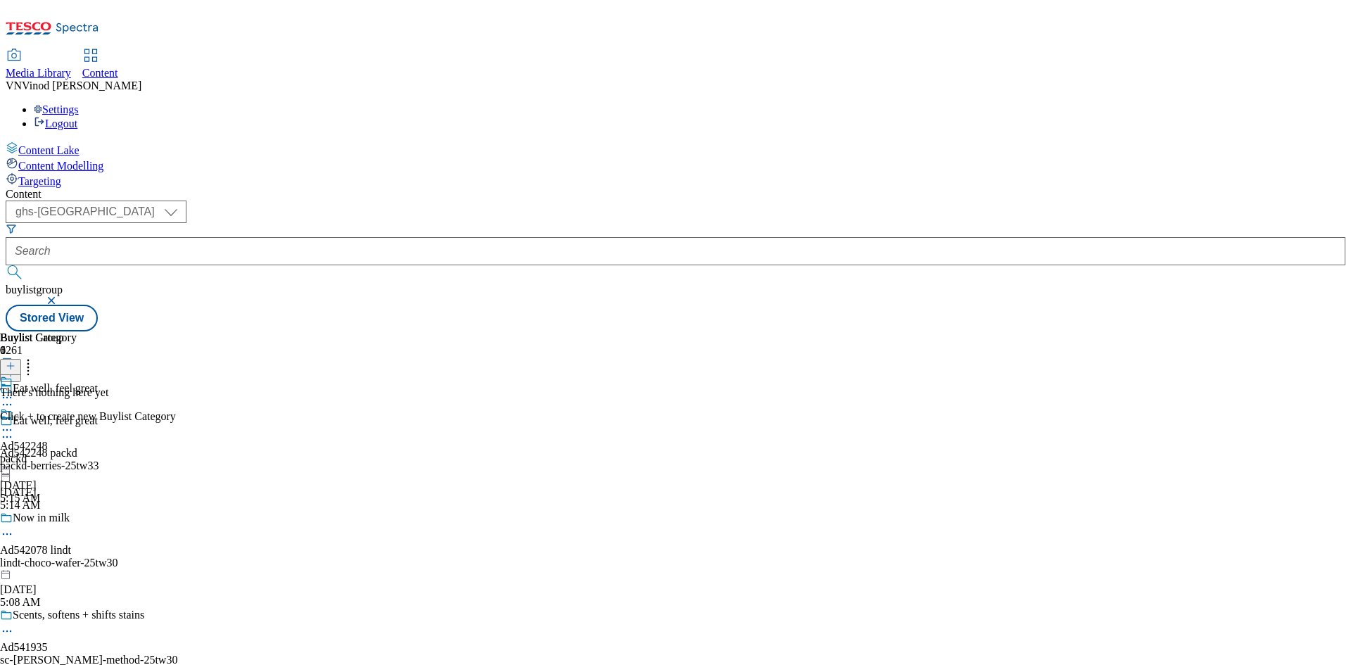
click at [15, 361] on icon at bounding box center [11, 366] width 10 height 10
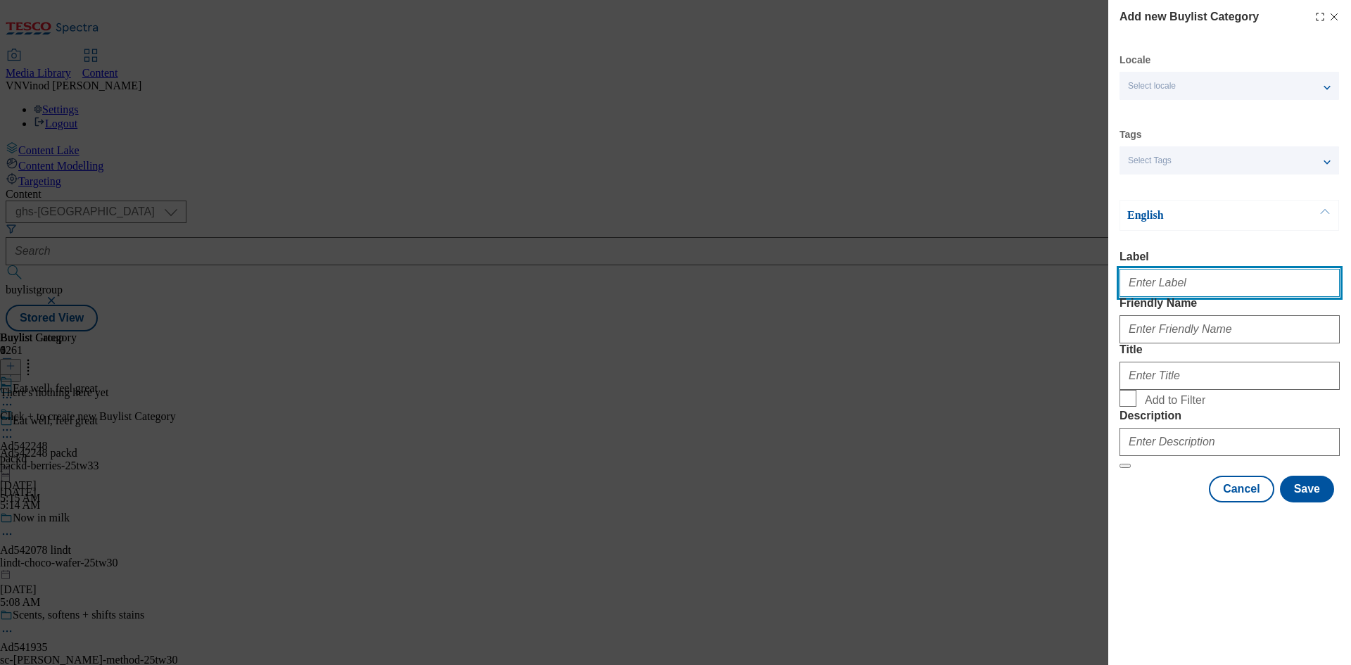
click at [1188, 287] on input "Label" at bounding box center [1229, 283] width 220 height 28
paste input "542248"
type input "Ad542248"
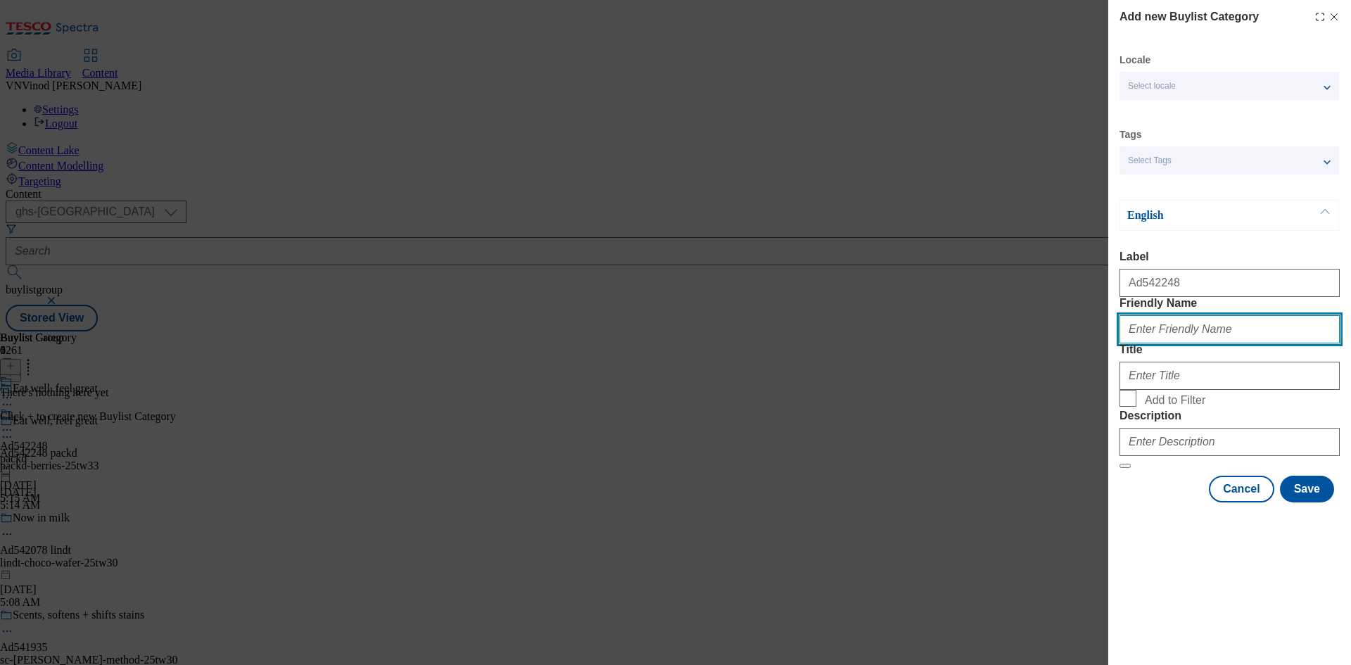
click at [1188, 343] on input "Friendly Name" at bounding box center [1229, 329] width 220 height 28
type input "packd-berries"
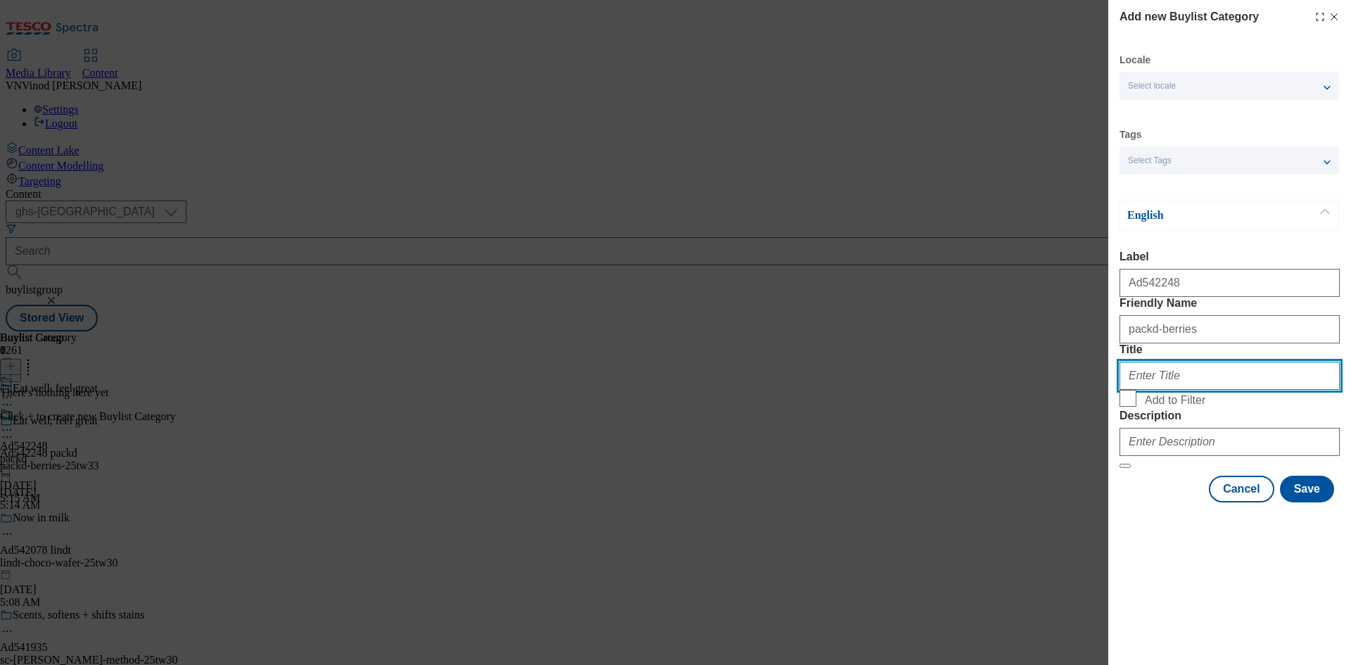
click at [1185, 390] on input "Title" at bounding box center [1229, 376] width 220 height 28
paste input "Pack'd"
type input "Pack'd"
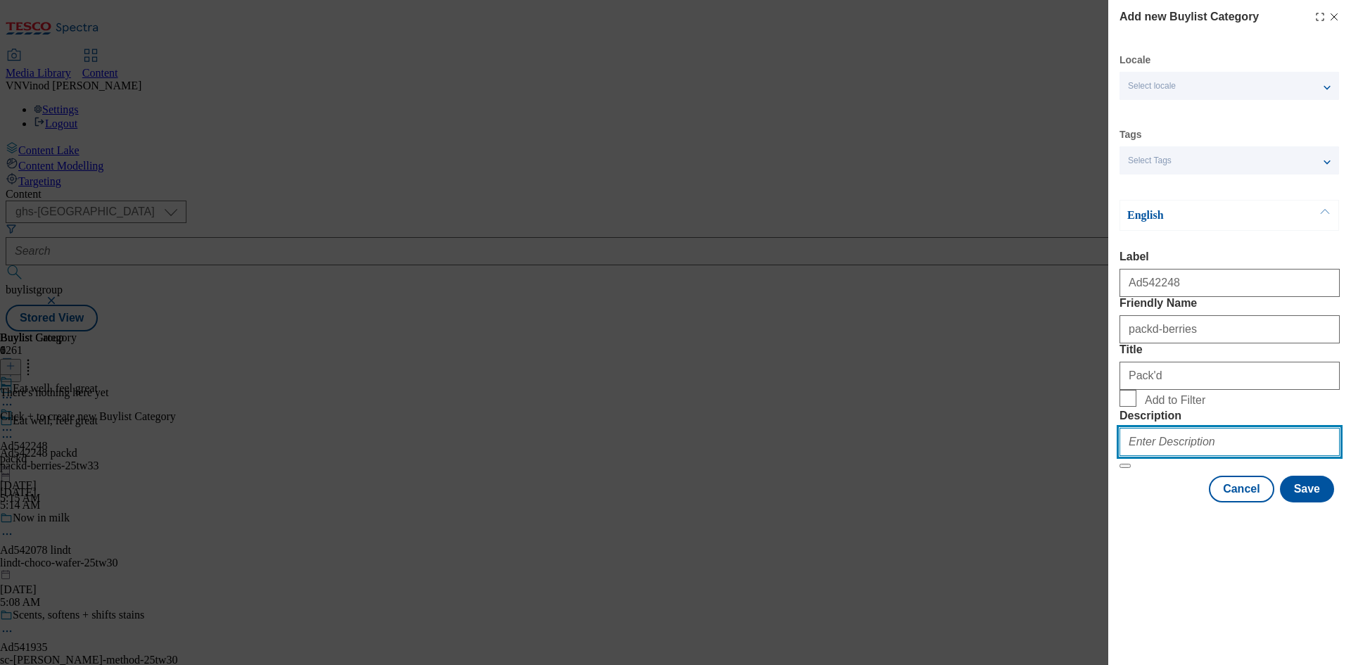
click at [1221, 456] on input "Description" at bounding box center [1229, 442] width 220 height 28
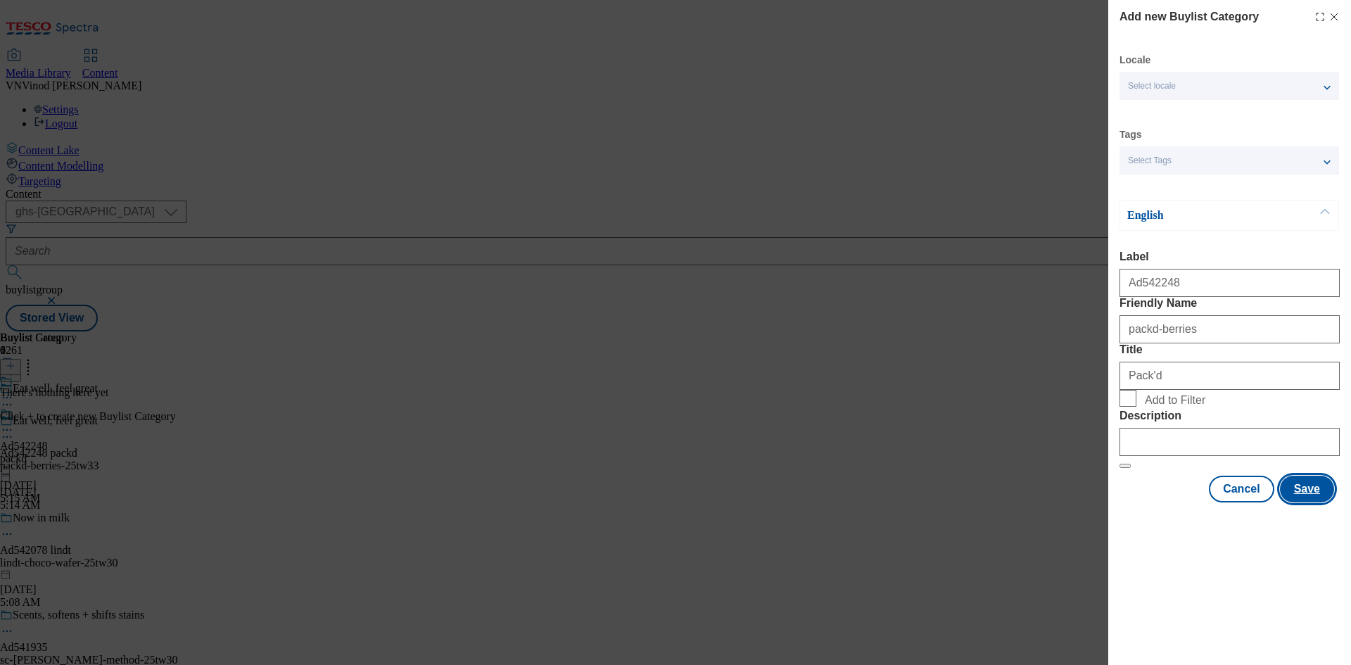
click at [1321, 502] on button "Save" at bounding box center [1307, 489] width 54 height 27
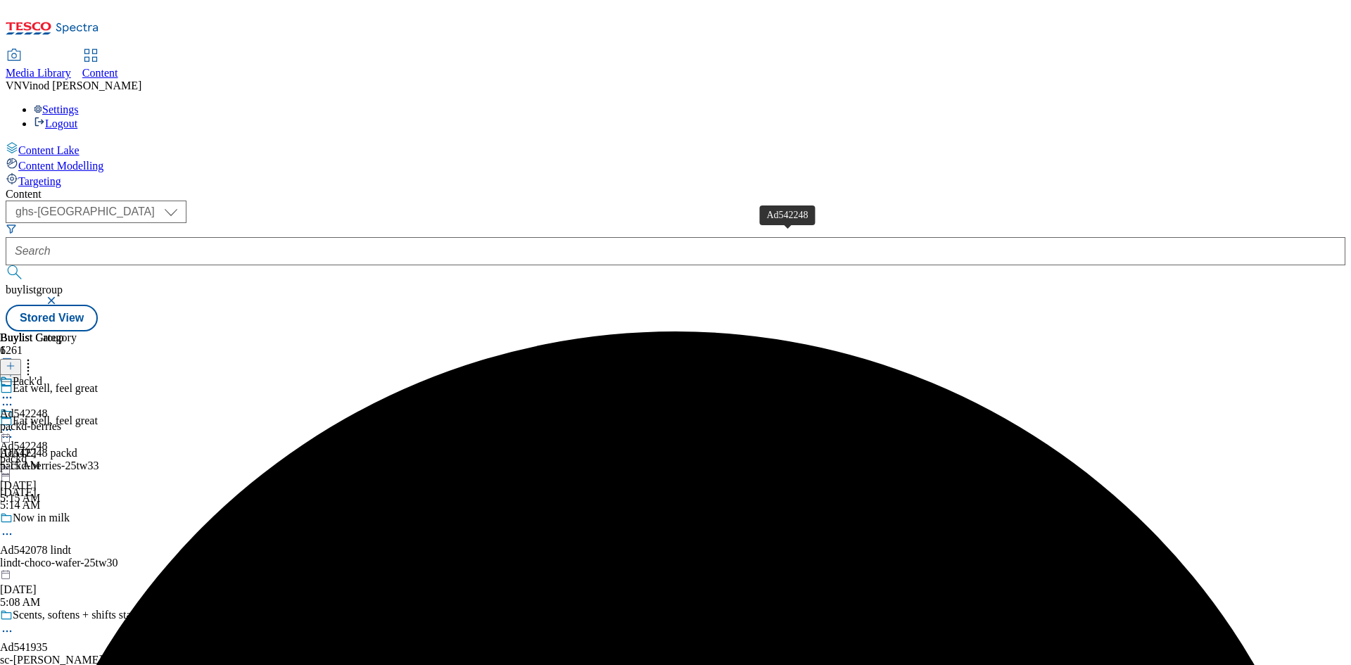
click at [48, 407] on div "Ad542248" at bounding box center [24, 413] width 48 height 13
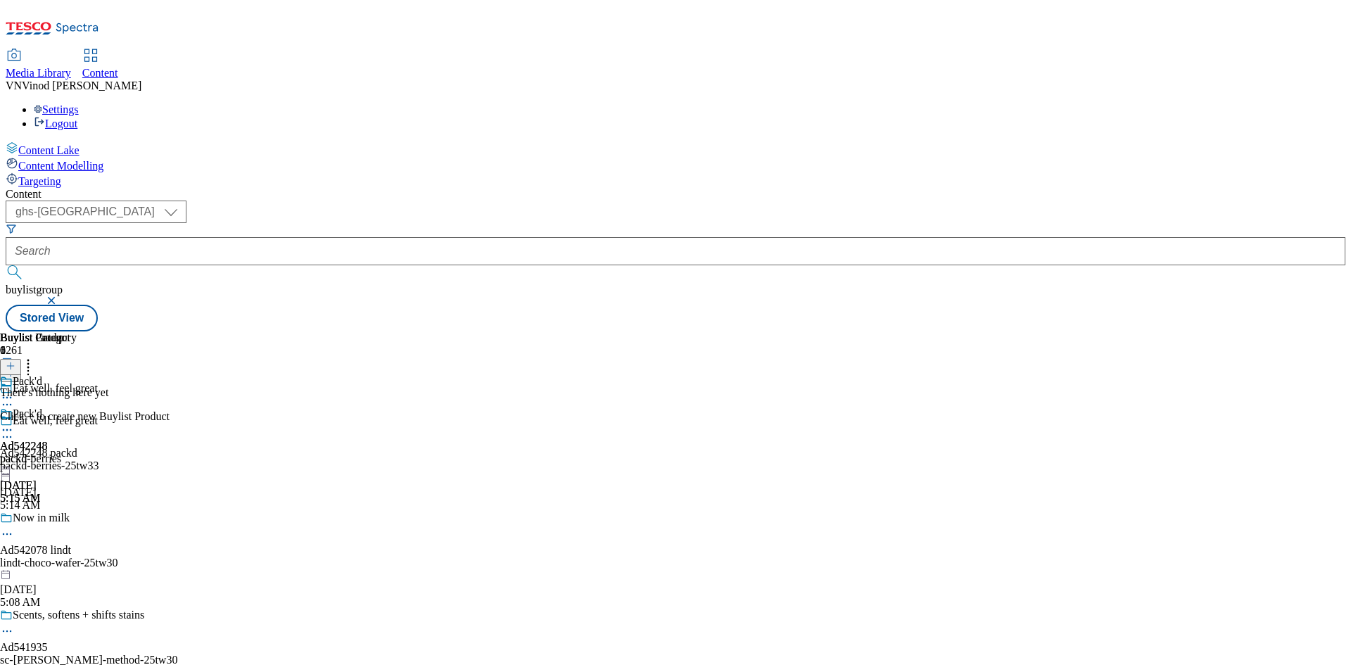
click at [21, 359] on button at bounding box center [10, 367] width 21 height 16
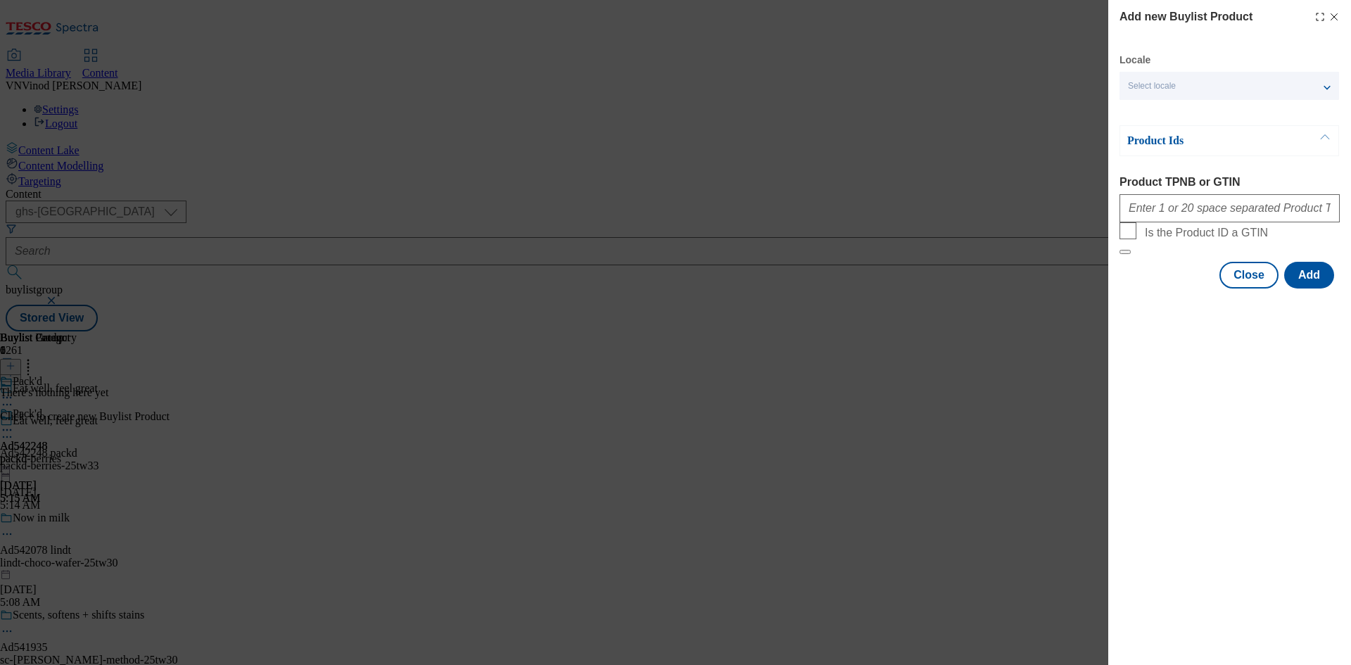
click at [1168, 222] on div "Modal" at bounding box center [1229, 206] width 220 height 34
click at [1182, 213] on input "Product TPNB or GTIN" at bounding box center [1229, 208] width 220 height 28
paste input "96878502 97026029 97175210"
type input "96878502 97026029 97175210"
click at [1317, 288] on button "Add" at bounding box center [1309, 275] width 50 height 27
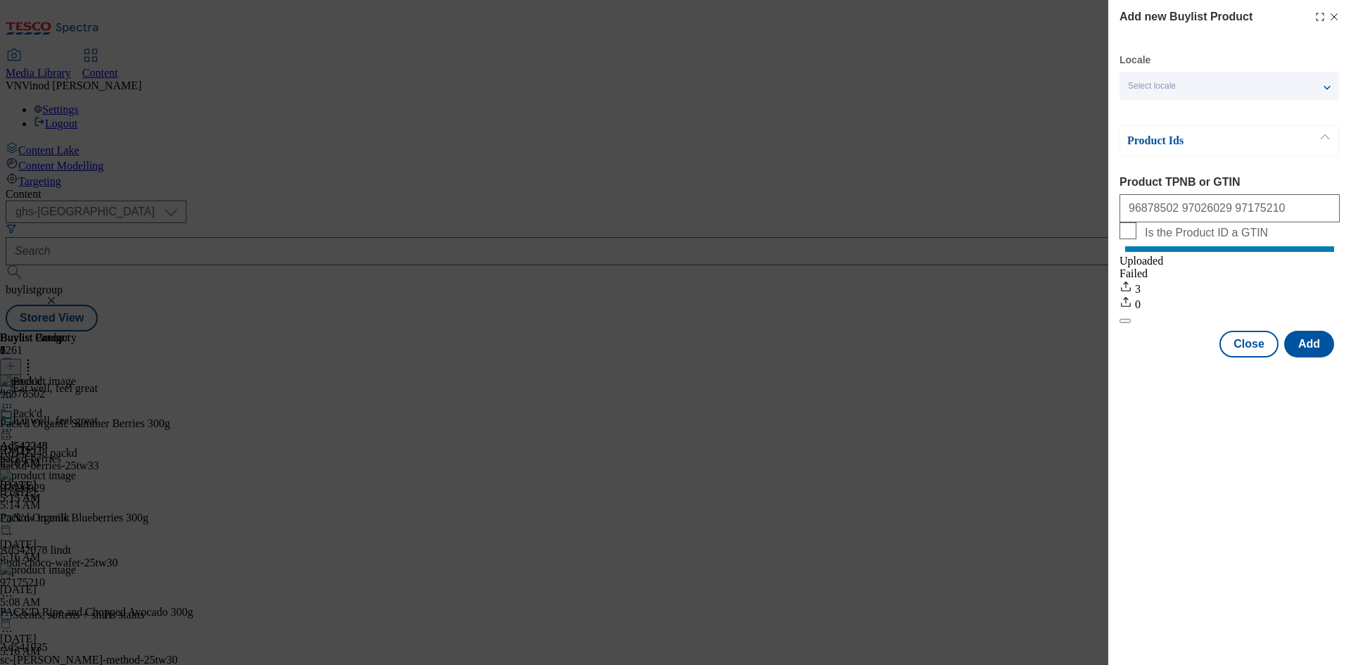
click at [1333, 17] on icon "Modal" at bounding box center [1333, 16] width 11 height 11
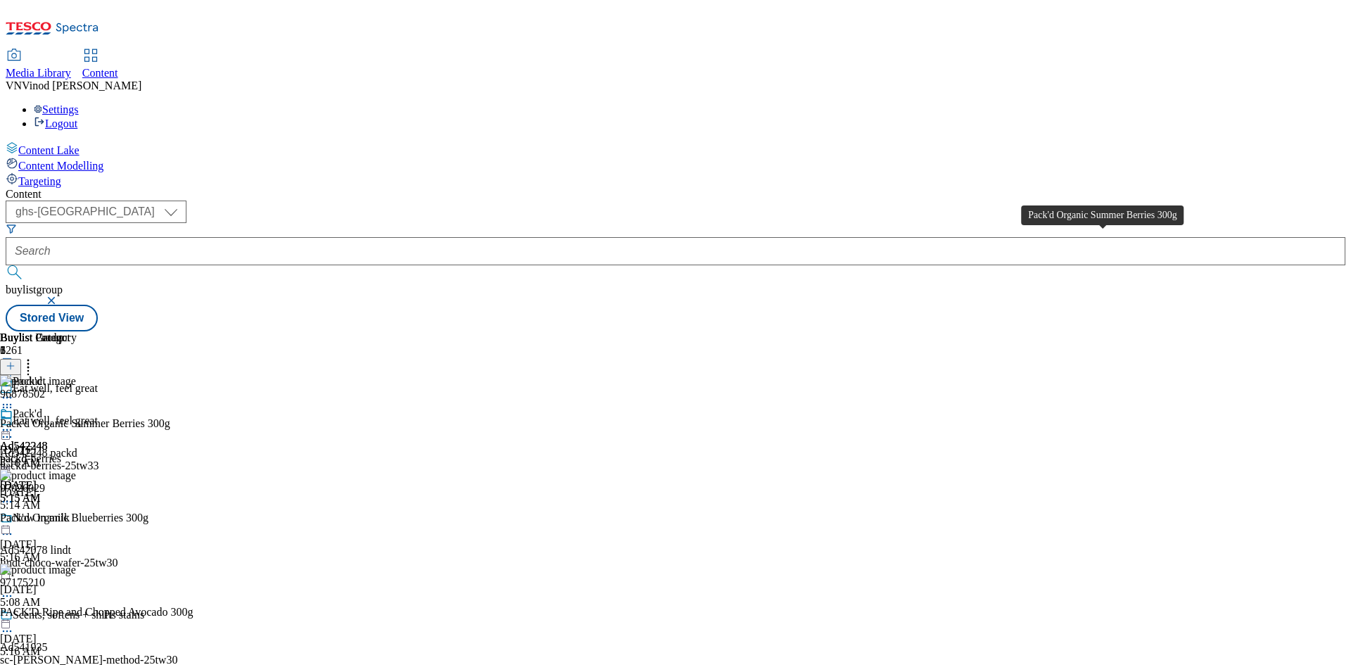
click at [170, 417] on div "Pack'd Organic Summer Berries 300g" at bounding box center [85, 423] width 170 height 13
copy div "Pack'd Organic Summer Berries 300g"
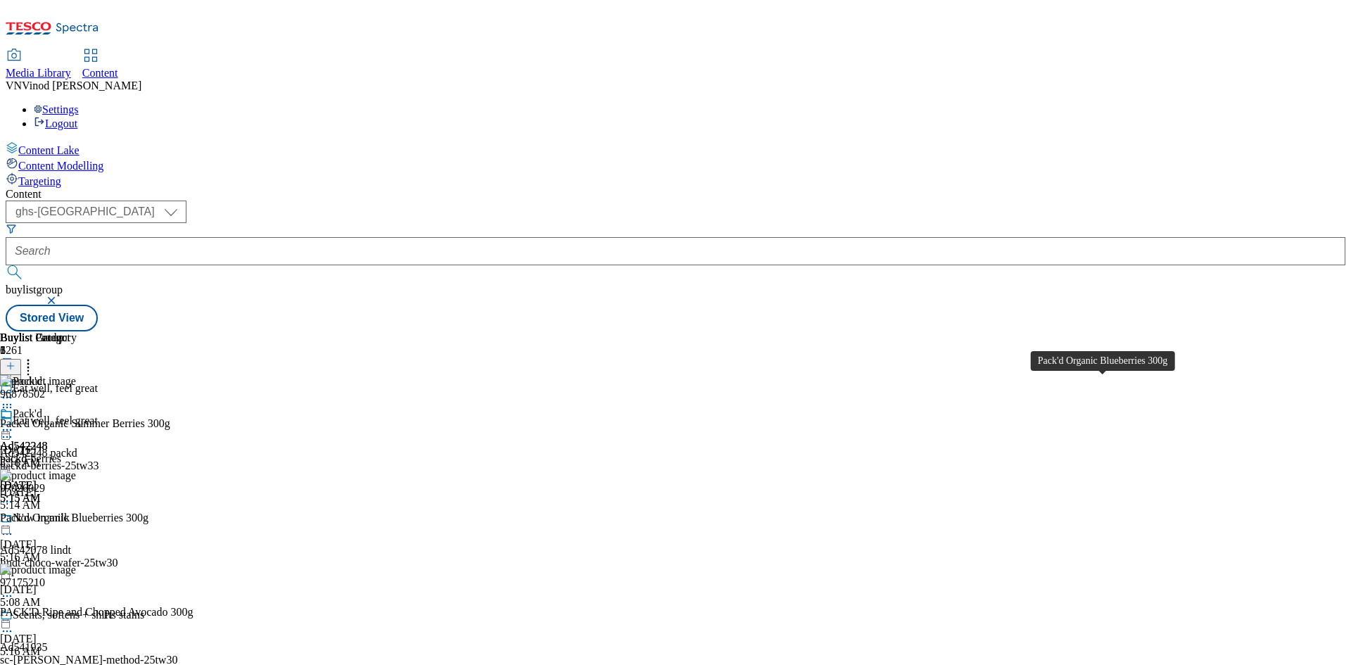
click at [148, 511] on div "Pack'd Organic Blueberries 300g" at bounding box center [74, 517] width 148 height 13
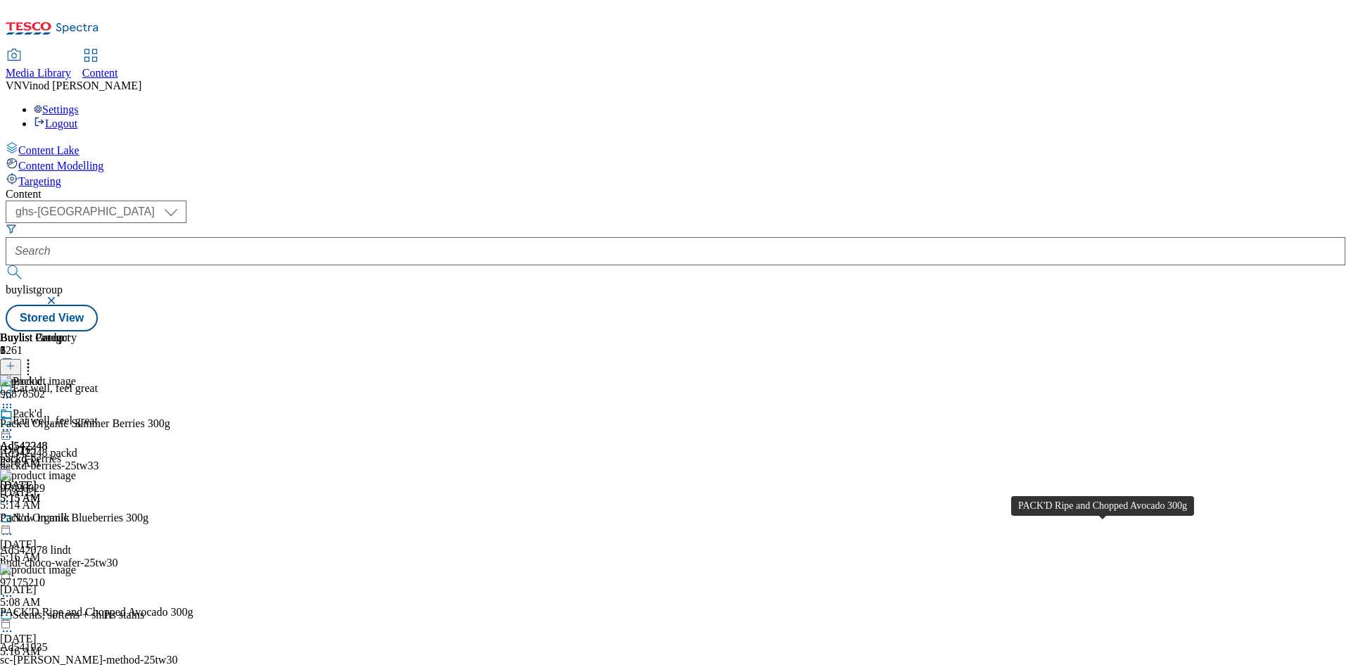
click at [193, 606] on div "PACK'D Ripe and Chopped Avocado 300g" at bounding box center [96, 612] width 193 height 13
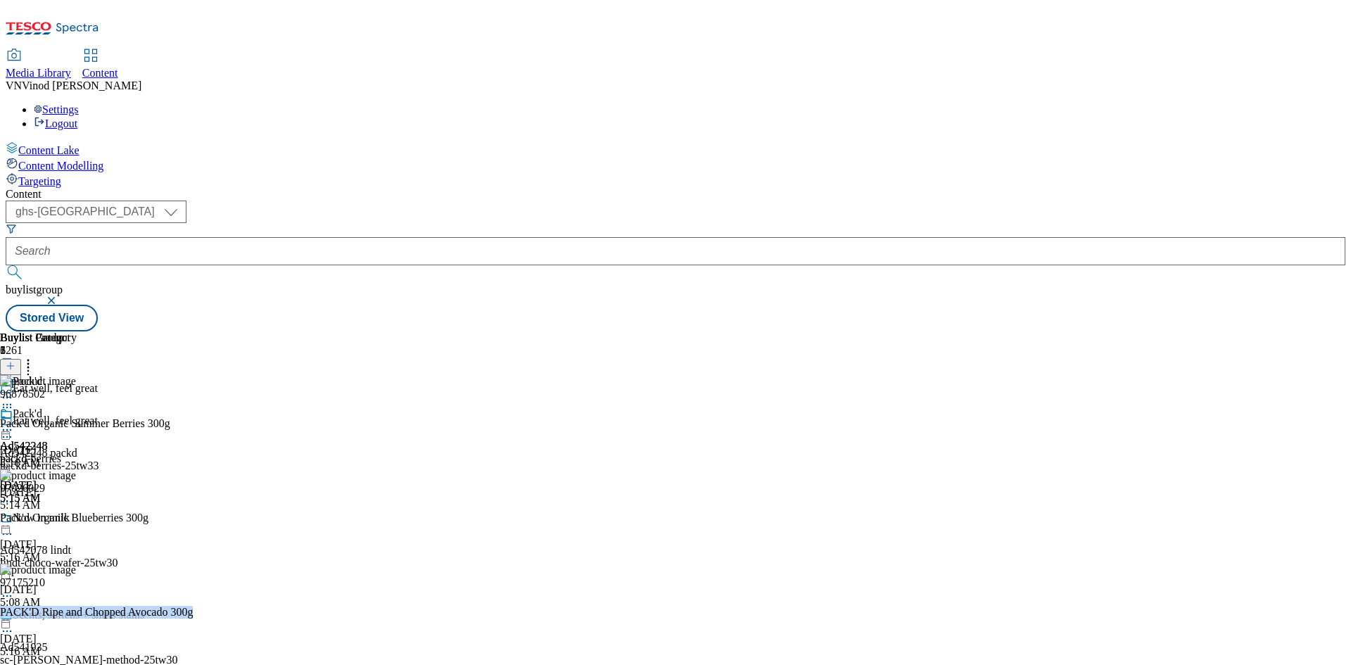
copy div "PACK'D Ripe and Chopped Avocado 300g"
click at [148, 511] on div "Pack'd Organic Blueberries 300g" at bounding box center [74, 517] width 148 height 13
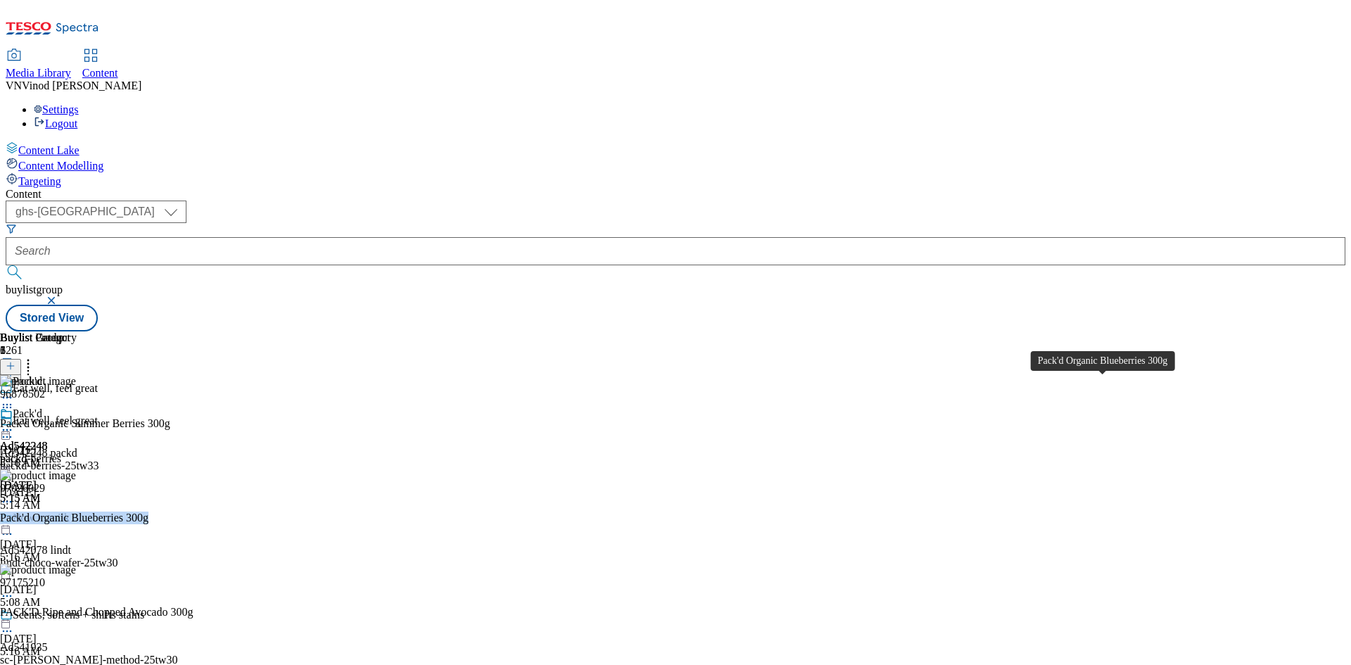
click at [148, 511] on div "Pack'd Organic Blueberries 300g" at bounding box center [74, 517] width 148 height 13
copy div "Pack'd Organic Blueberries 300g"
click at [14, 430] on icon at bounding box center [7, 437] width 14 height 14
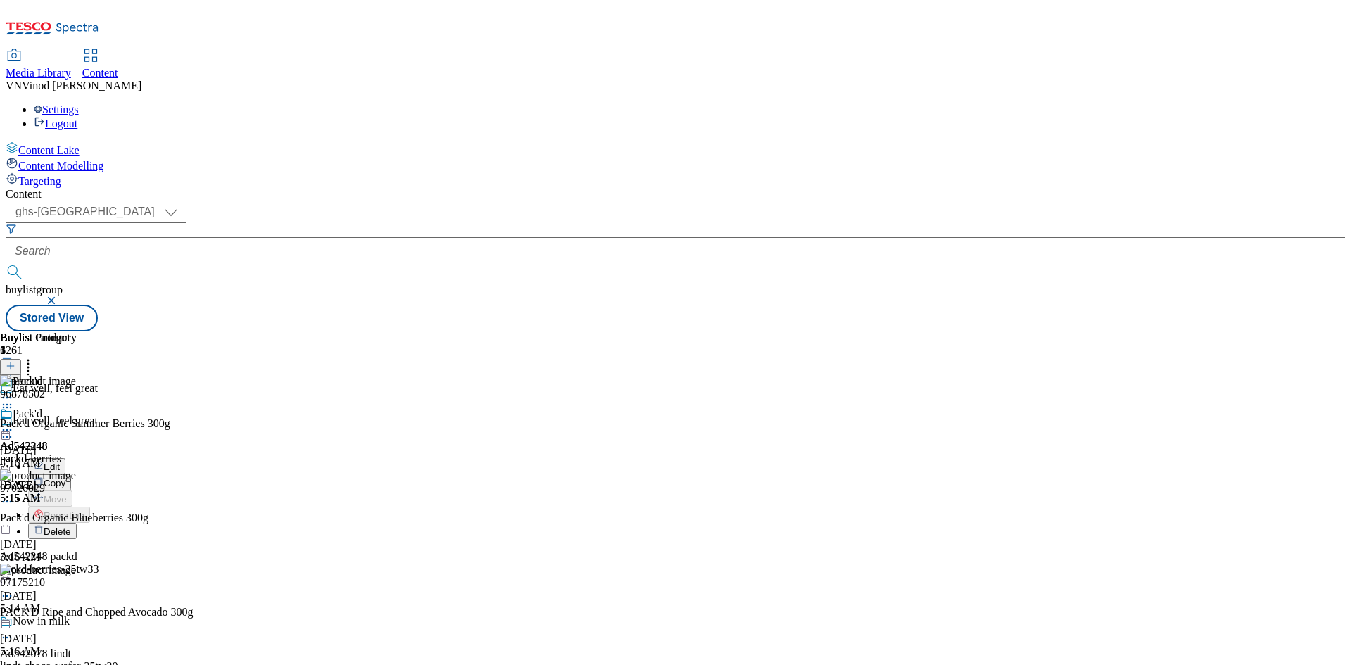
click at [65, 458] on button "Edit" at bounding box center [46, 466] width 37 height 16
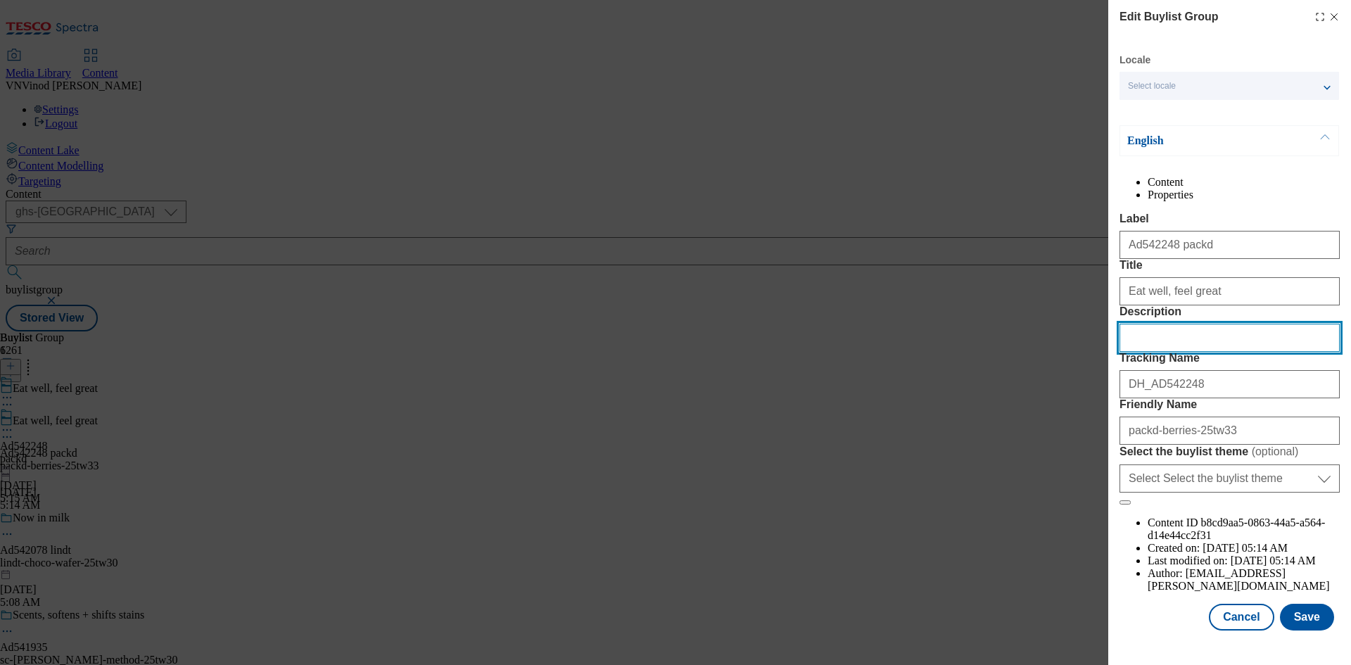
click at [1185, 352] on input "Description" at bounding box center [1229, 338] width 220 height 28
paste input "Pack'd Organic Summer Berries 300g"
type input "Pack'd Organic Summer Berries 300g"
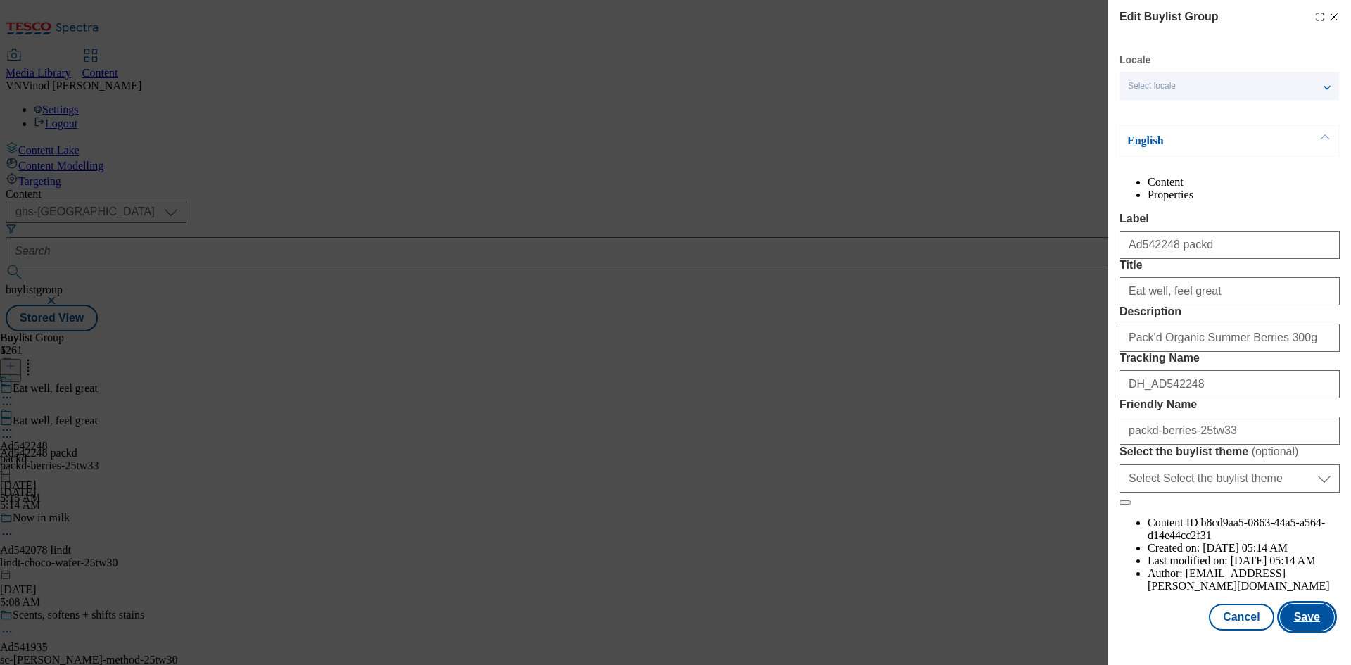
click at [1303, 625] on button "Save" at bounding box center [1307, 617] width 54 height 27
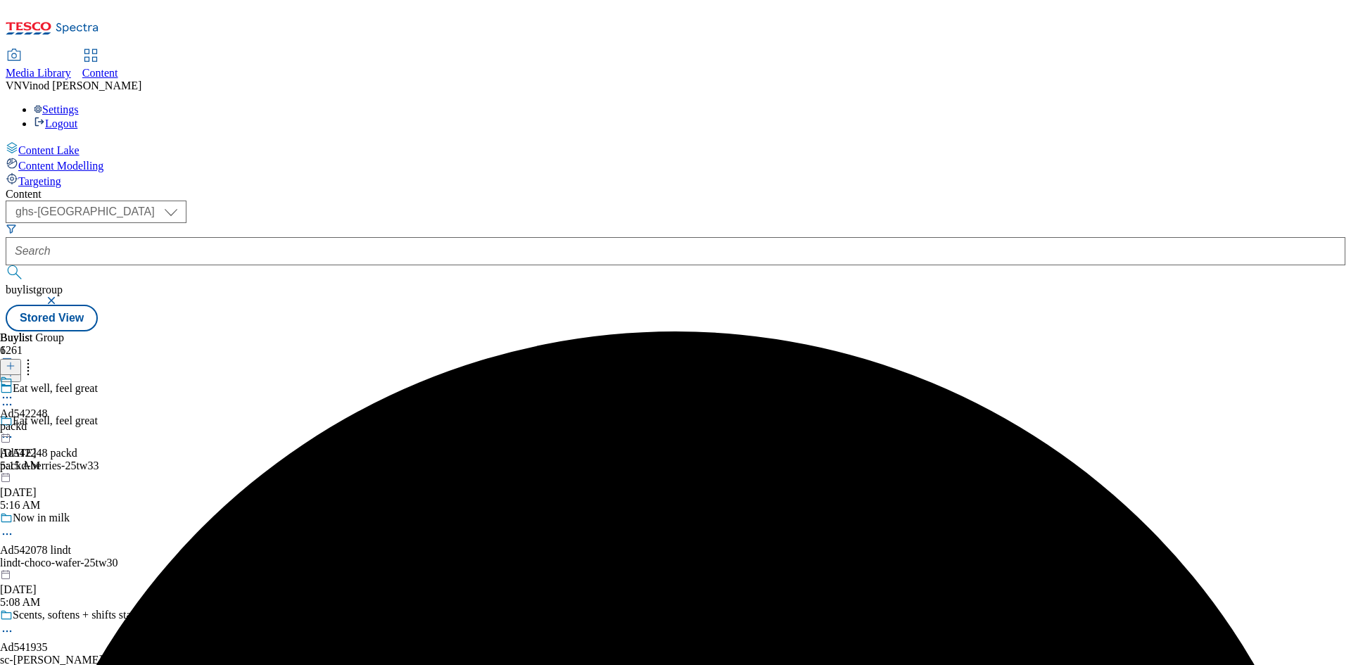
click at [14, 390] on icon at bounding box center [7, 397] width 14 height 14
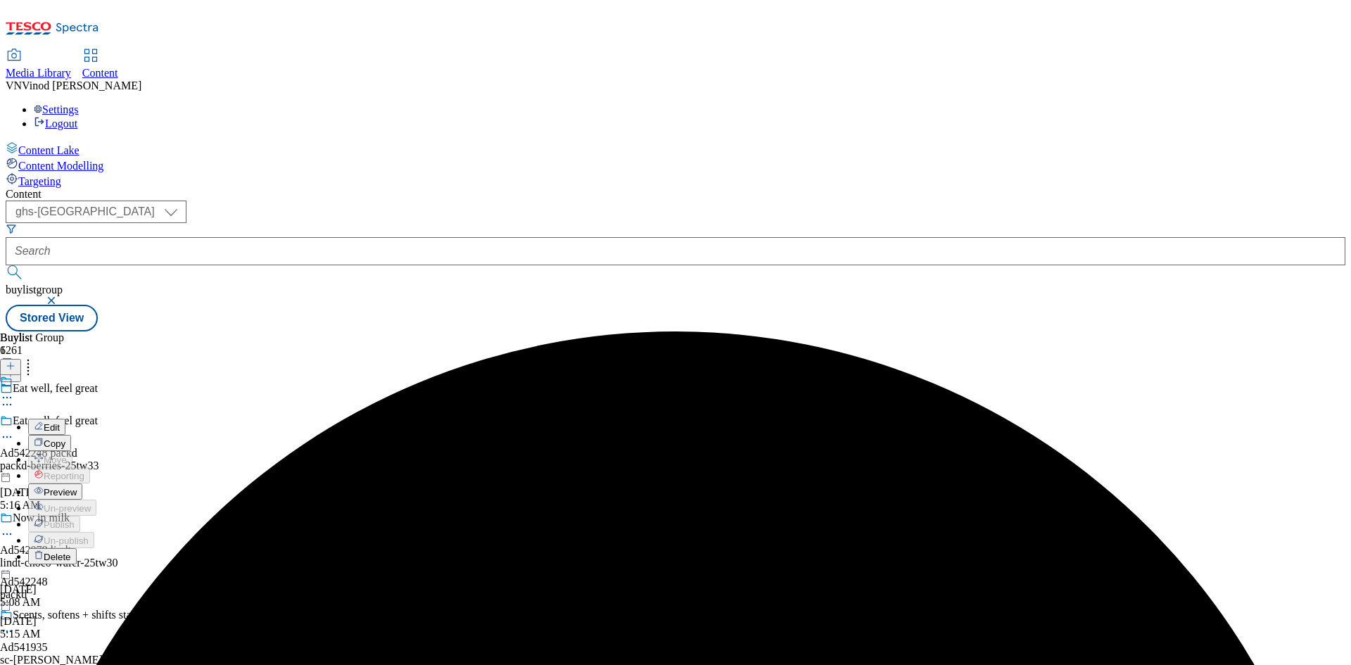
click at [65, 419] on button "Edit" at bounding box center [46, 427] width 37 height 16
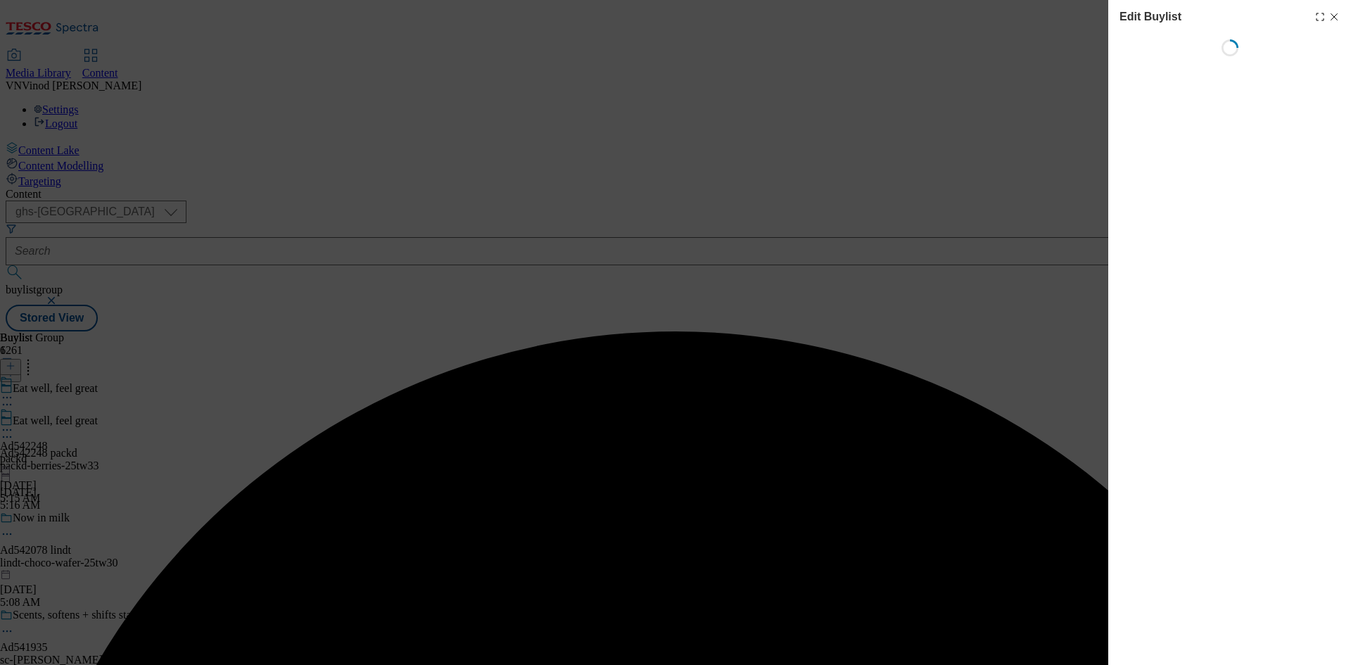
select select "tactical"
select select "dunnhumby"
select select "Banner"
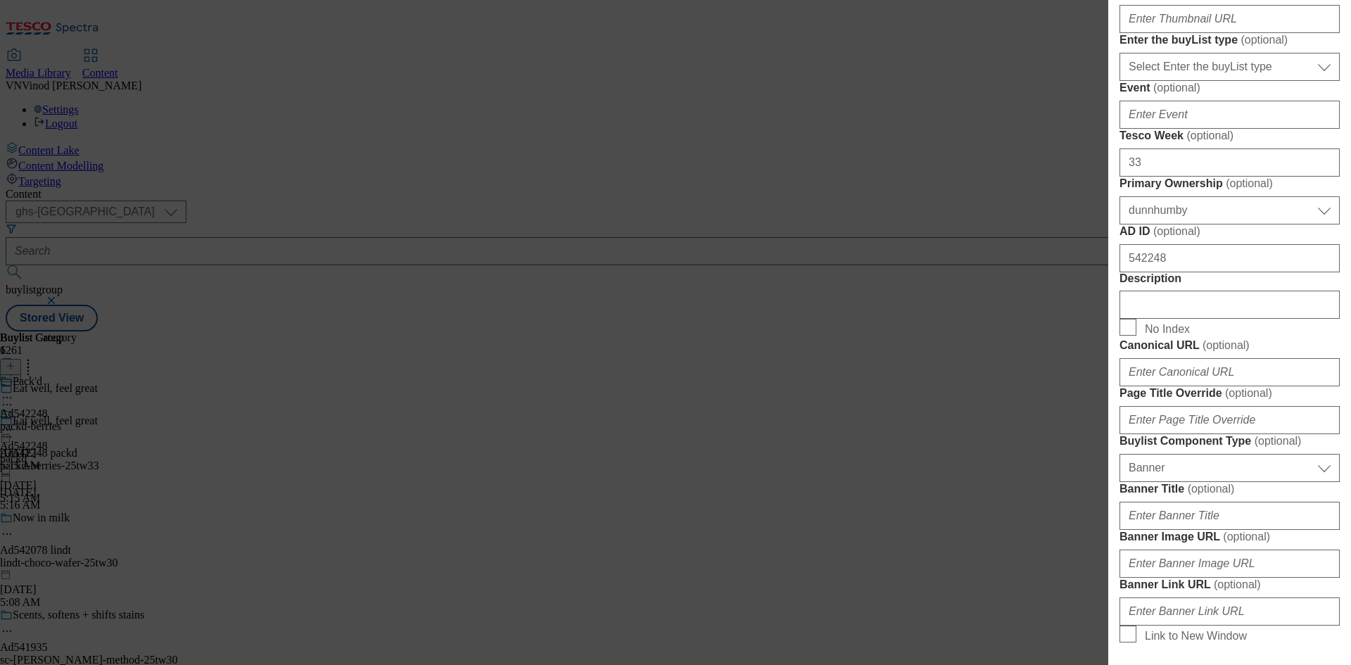
scroll to position [774, 0]
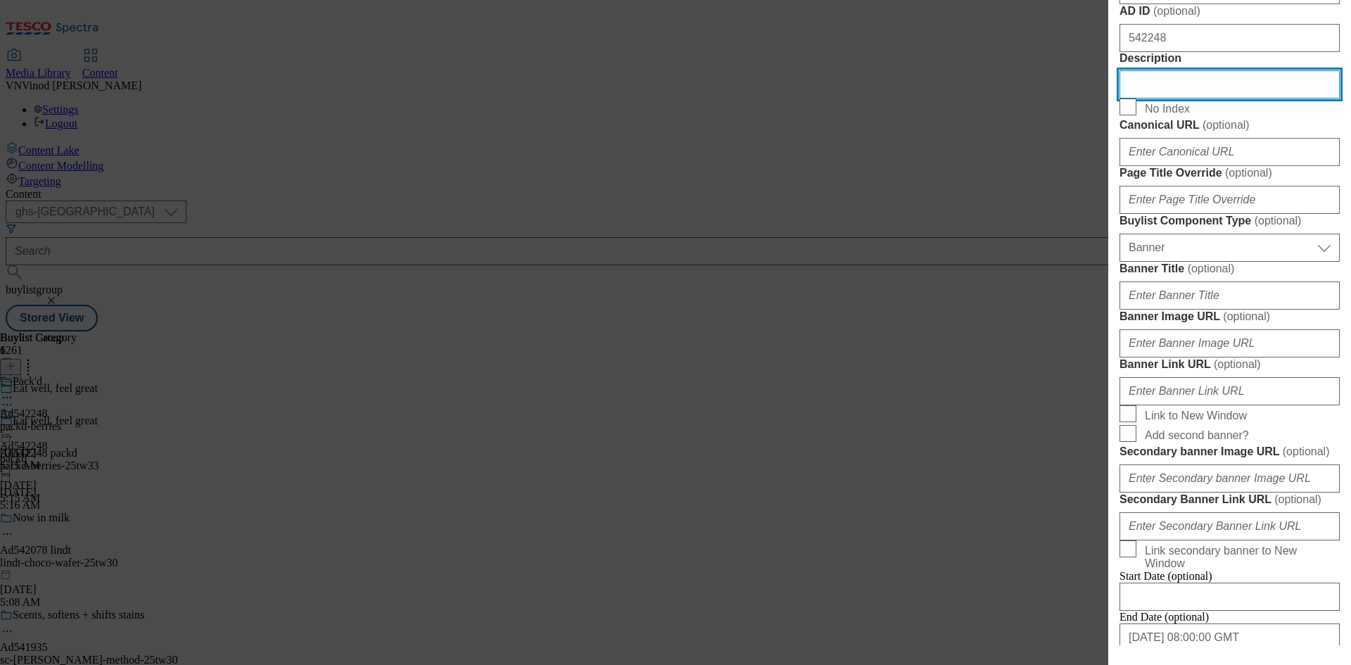
click at [1194, 98] on input "Description" at bounding box center [1229, 84] width 220 height 28
paste input "Pack'd Organic Summer Berries 300g"
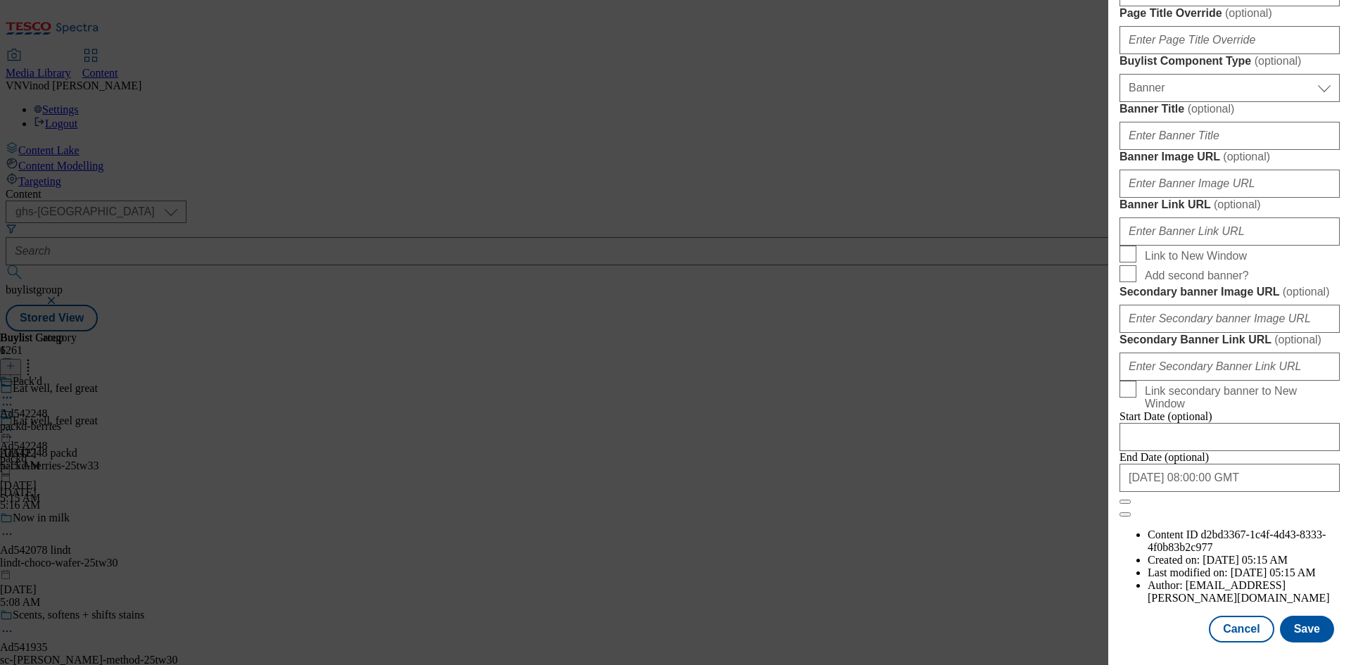
scroll to position [1456, 0]
type input "Pack'd Organic Summer Berries 300g"
click at [1310, 635] on button "Save" at bounding box center [1307, 628] width 54 height 27
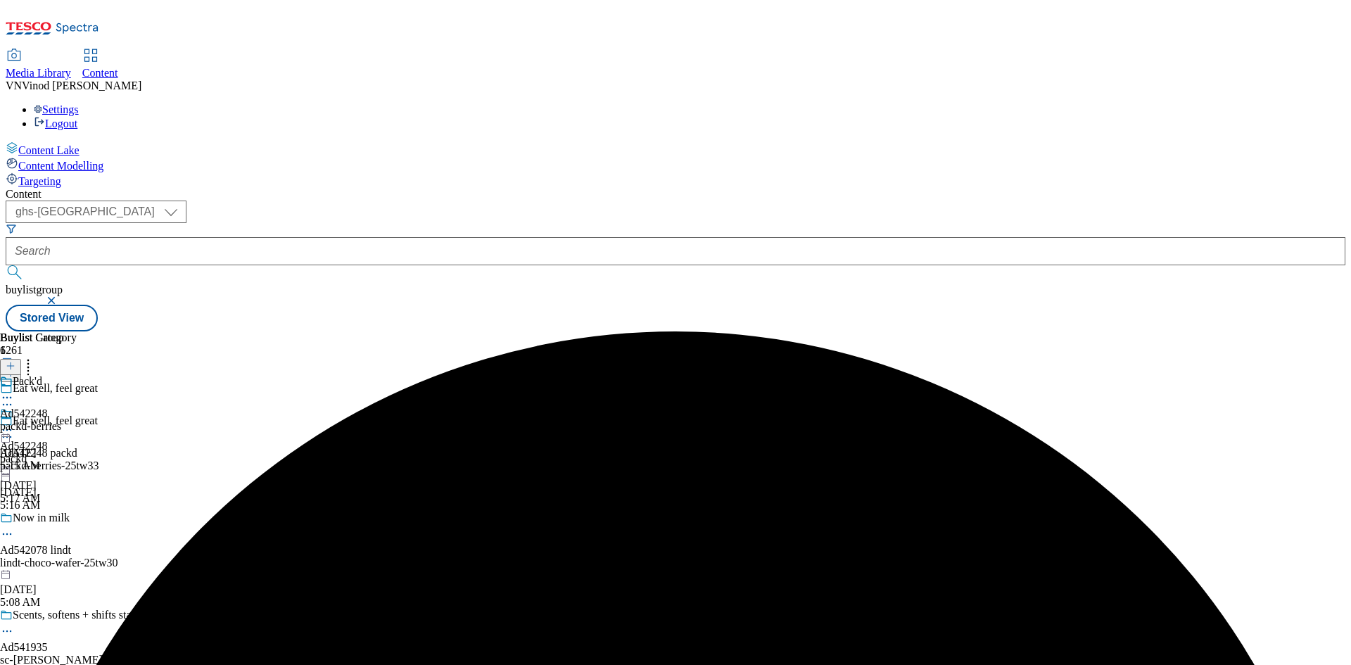
click at [14, 390] on icon at bounding box center [7, 397] width 14 height 14
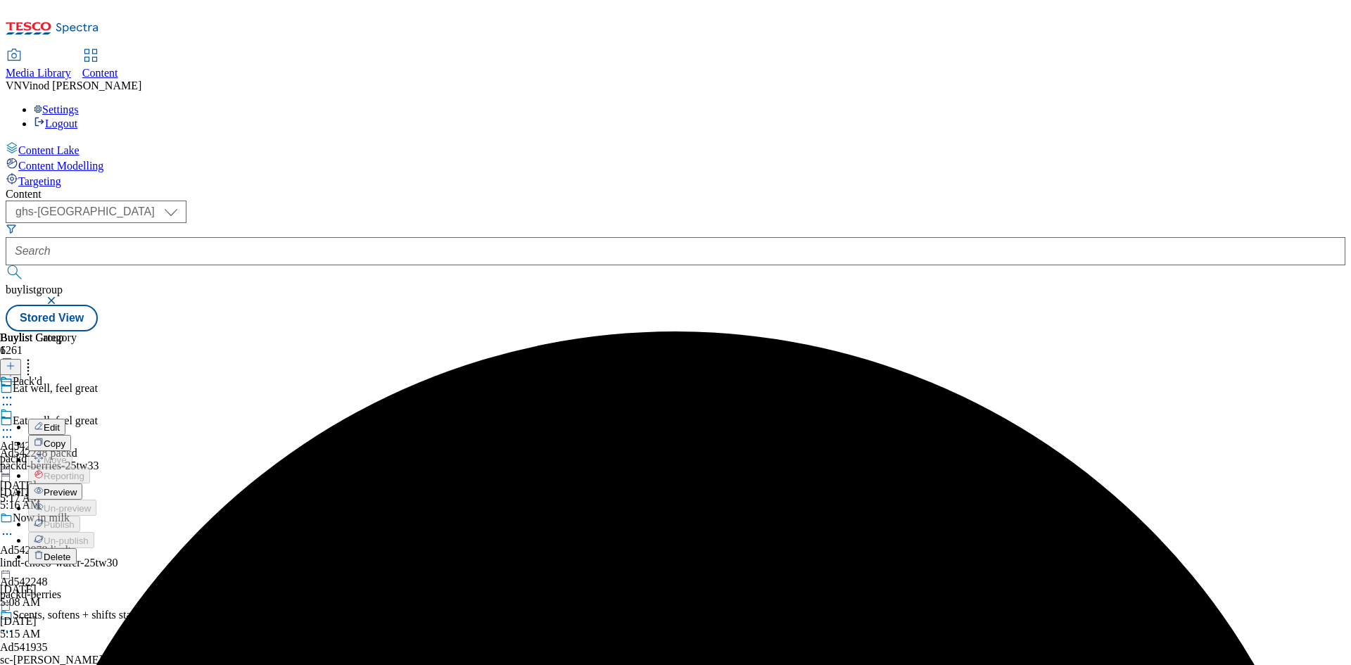
click at [65, 419] on button "Edit" at bounding box center [46, 427] width 37 height 16
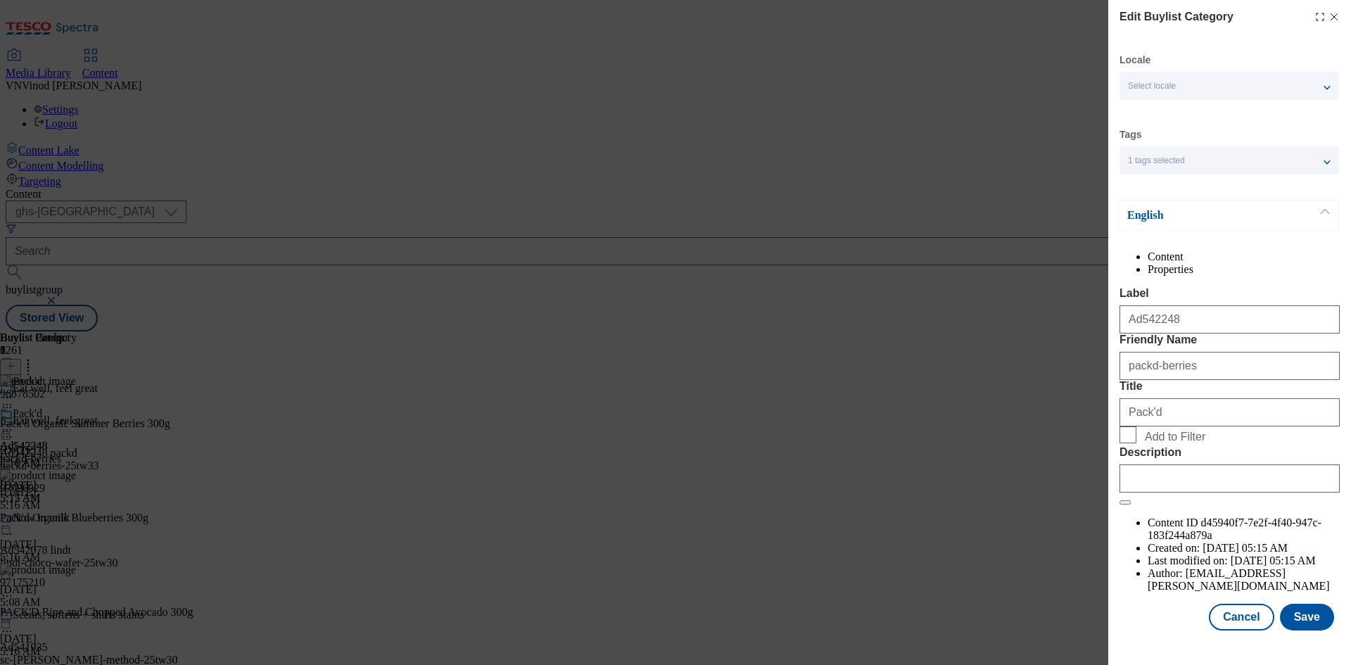
click at [1182, 492] on div "Modal" at bounding box center [1229, 476] width 220 height 34
click at [1187, 492] on input "Description" at bounding box center [1229, 478] width 220 height 28
paste input "Pack'd Organic Summer Berries 300g"
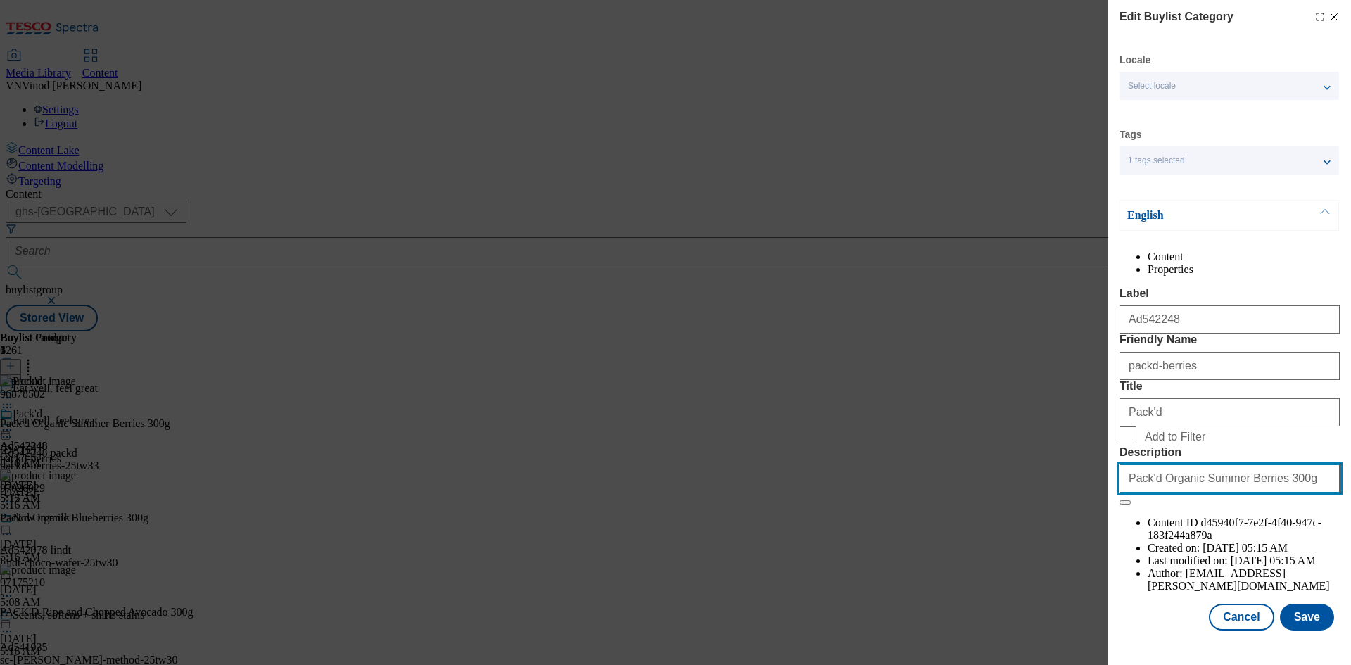
scroll to position [27, 0]
type input "Pack'd Organic Summer Berries 300g"
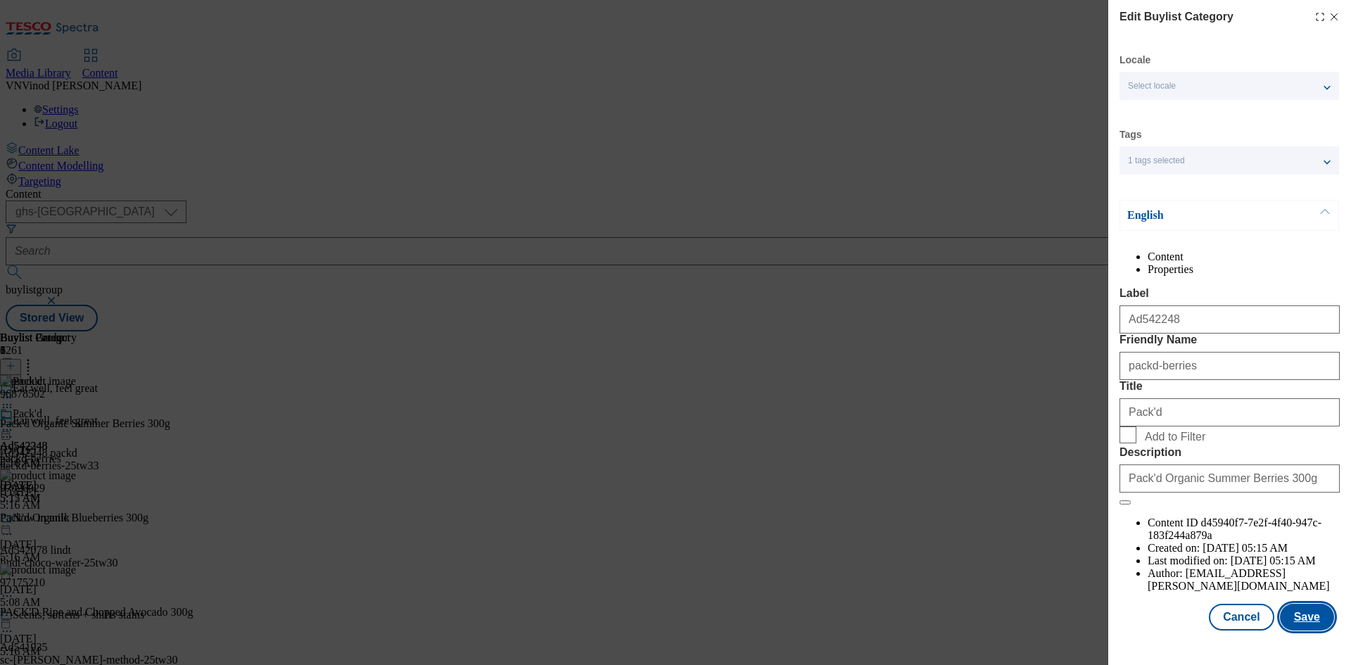
click at [1300, 625] on button "Save" at bounding box center [1307, 617] width 54 height 27
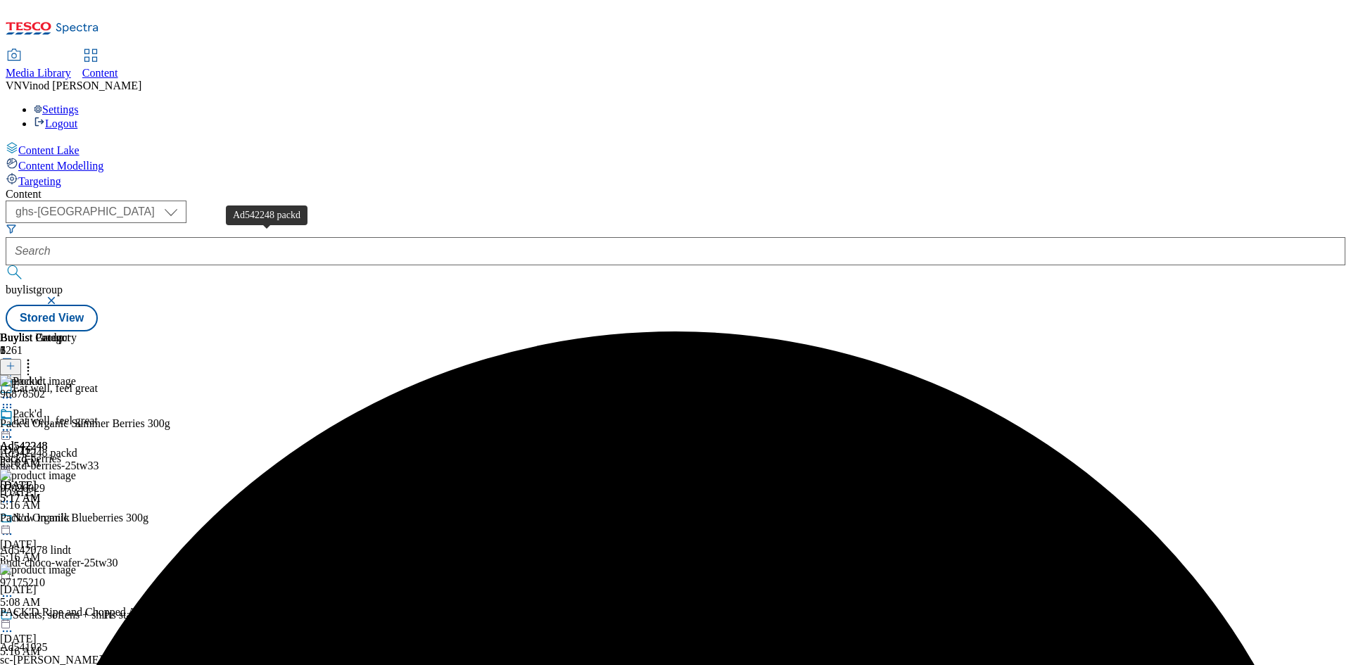
drag, startPoint x: 283, startPoint y: 241, endPoint x: 445, endPoint y: 125, distance: 199.1
click at [77, 447] on div "Ad542248 packd" at bounding box center [38, 453] width 77 height 13
